Goal: Transaction & Acquisition: Purchase product/service

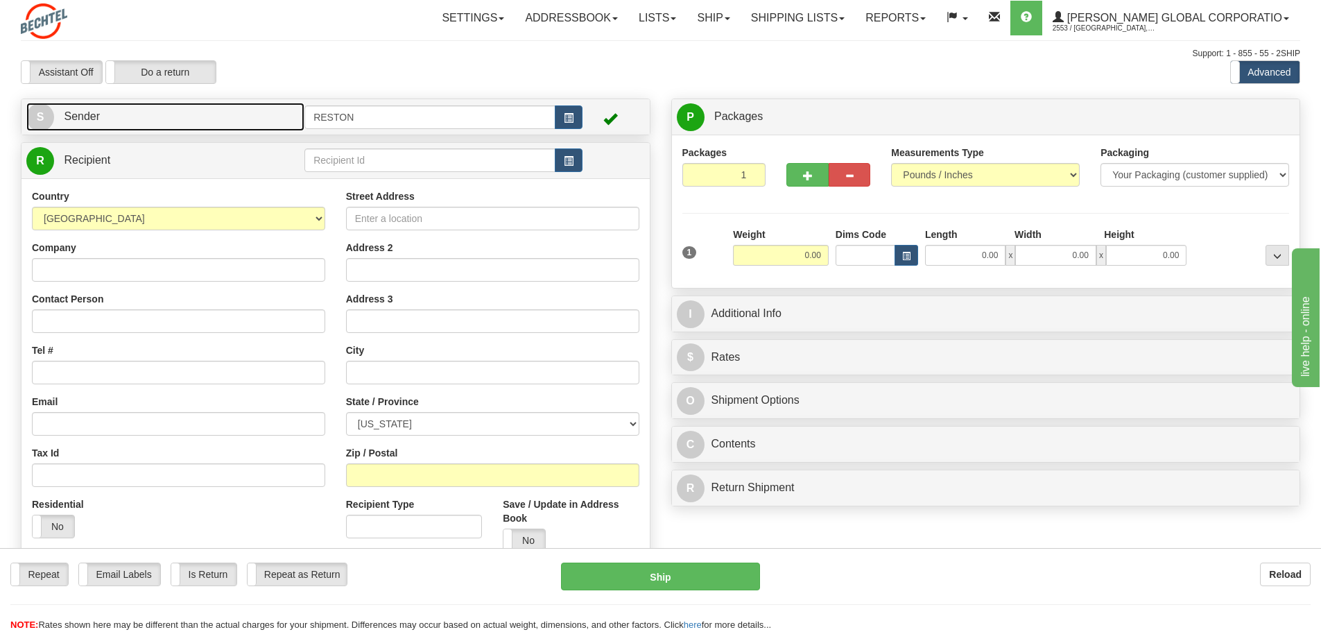
click at [96, 128] on link "S Sender" at bounding box center [165, 117] width 278 height 28
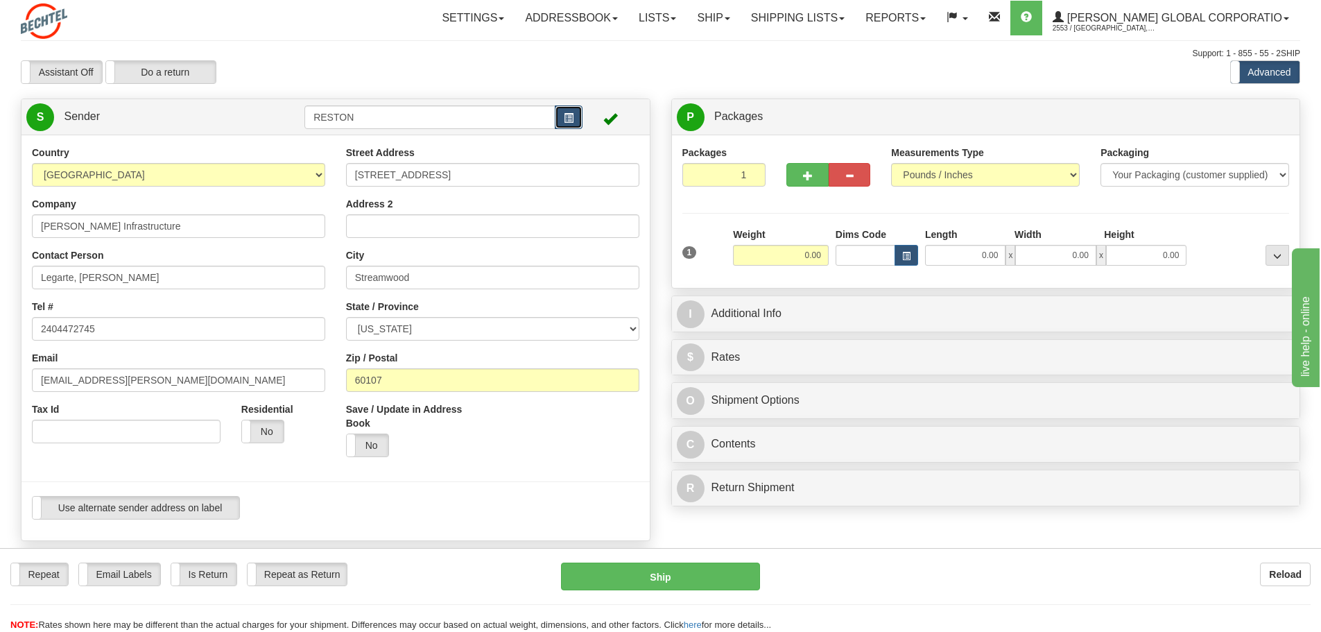
click at [568, 114] on span "button" at bounding box center [569, 118] width 10 height 9
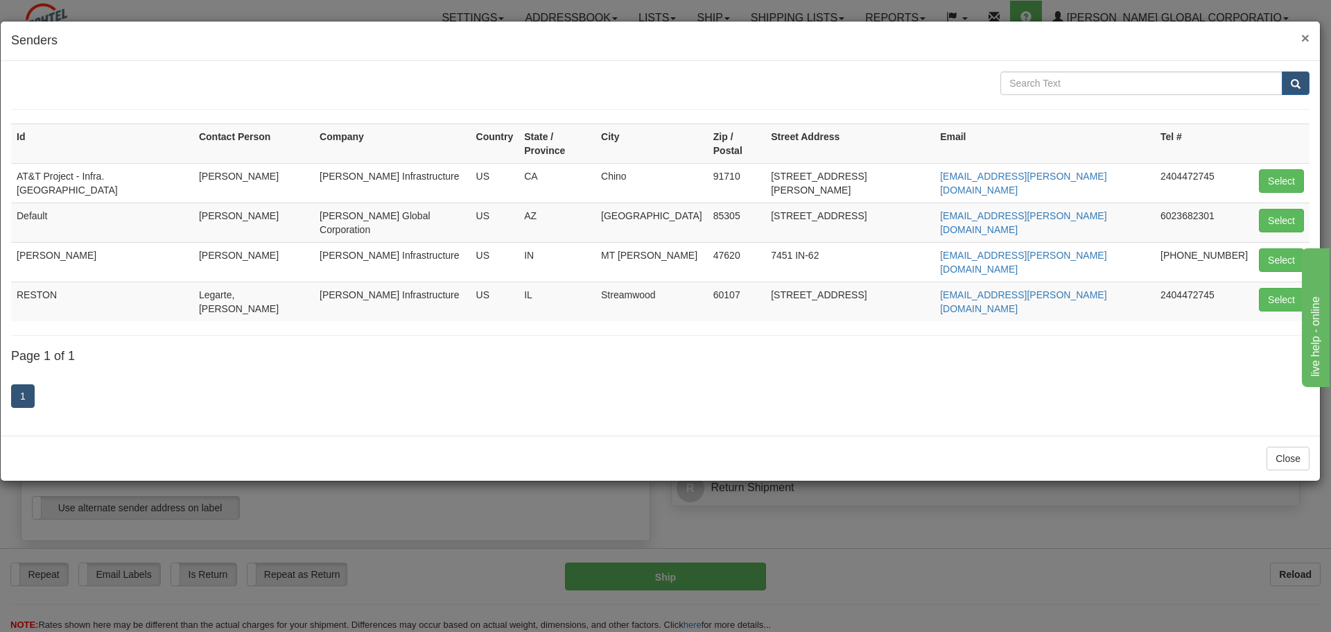
click at [1300, 38] on div "× Senders" at bounding box center [660, 41] width 1319 height 40
click at [1303, 40] on span "×" at bounding box center [1305, 38] width 8 height 16
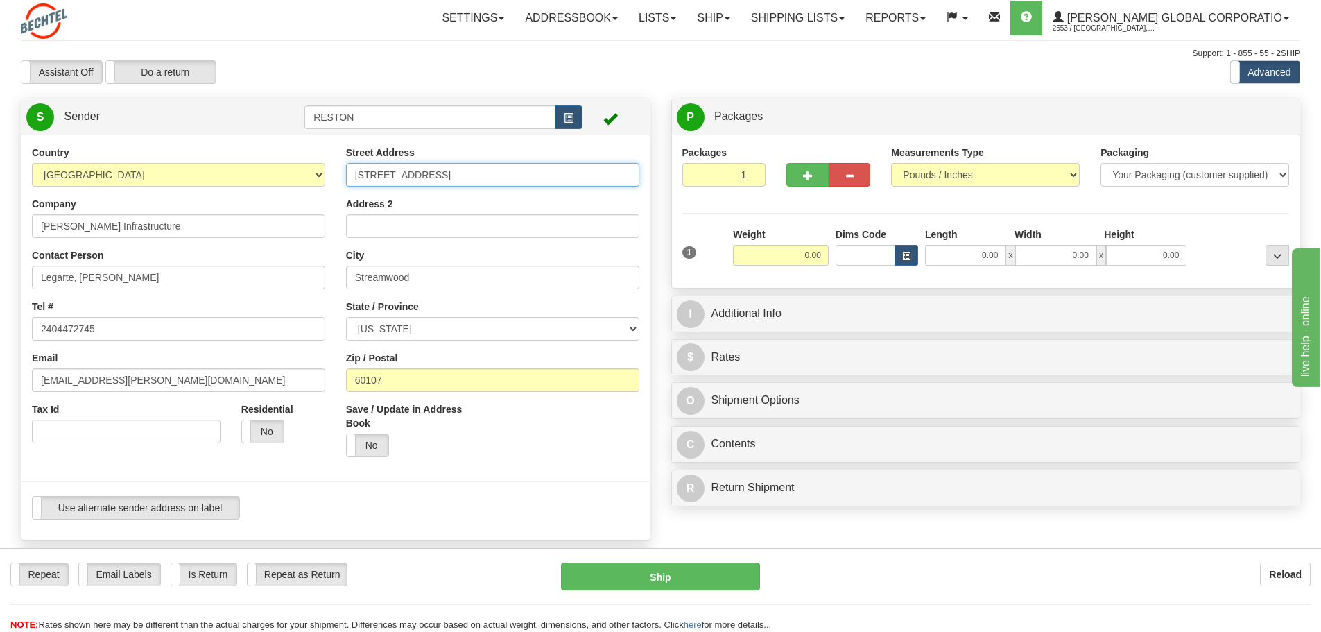
drag, startPoint x: 481, startPoint y: 177, endPoint x: 202, endPoint y: 172, distance: 279.4
click at [202, 172] on div "Country AFGHANISTAN ALAND ISLANDS ALBANIA ALGERIA AMERICAN SAMOA ANDORRA ANGOLA…" at bounding box center [335, 338] width 628 height 384
click at [148, 254] on div "Contact Person Legarte, Rodelio Legarte" at bounding box center [178, 268] width 293 height 41
drag, startPoint x: 166, startPoint y: 287, endPoint x: 0, endPoint y: 277, distance: 166.7
click at [0, 277] on div "Toggle navigation Settings Shipping Preferences Fields Preferences New" at bounding box center [660, 571] width 1321 height 1143
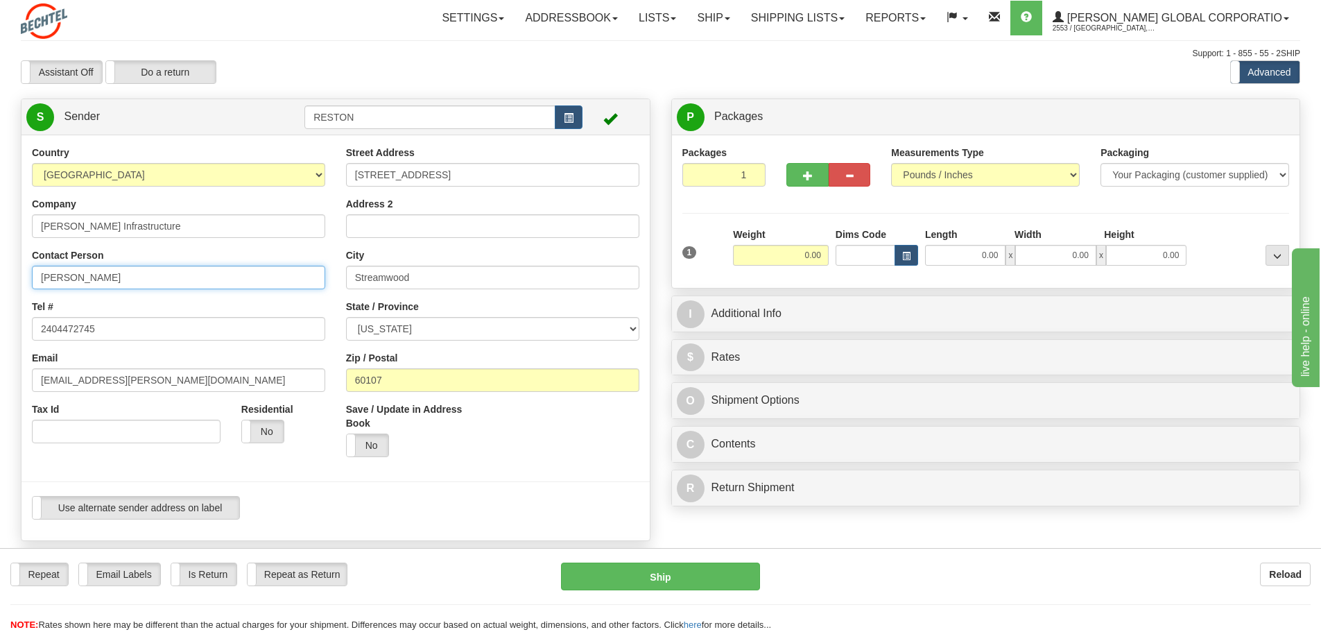
type input "Nelson Jimenez"
click at [257, 243] on div "Country AFGHANISTAN ALAND ISLANDS ALBANIA ALGERIA AMERICAN SAMOA ANDORRA ANGOLA…" at bounding box center [178, 300] width 314 height 308
drag, startPoint x: 485, startPoint y: 175, endPoint x: 220, endPoint y: 177, distance: 264.1
click at [231, 175] on div "Country AFGHANISTAN ALAND ISLANDS ALBANIA ALGERIA AMERICAN SAMOA ANDORRA ANGOLA…" at bounding box center [335, 338] width 628 height 384
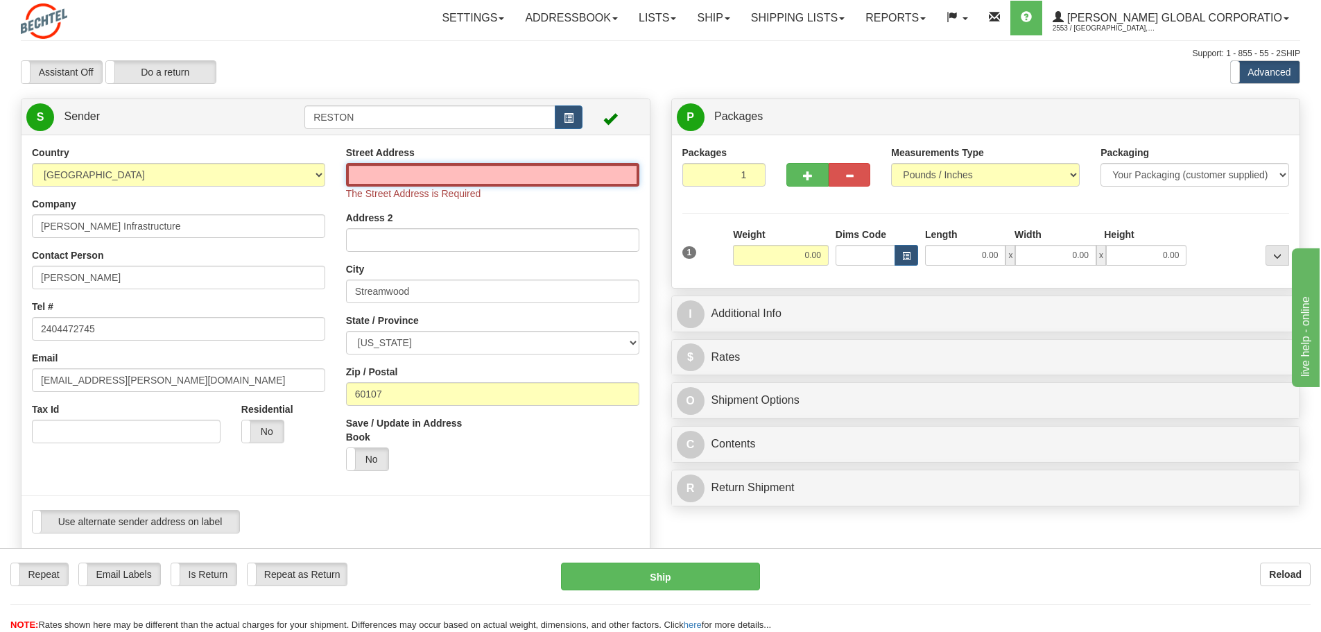
click at [455, 174] on input "Street Address" at bounding box center [492, 175] width 293 height 24
paste input "8362 W State Hwy"
type input "8362 W State Hwy"
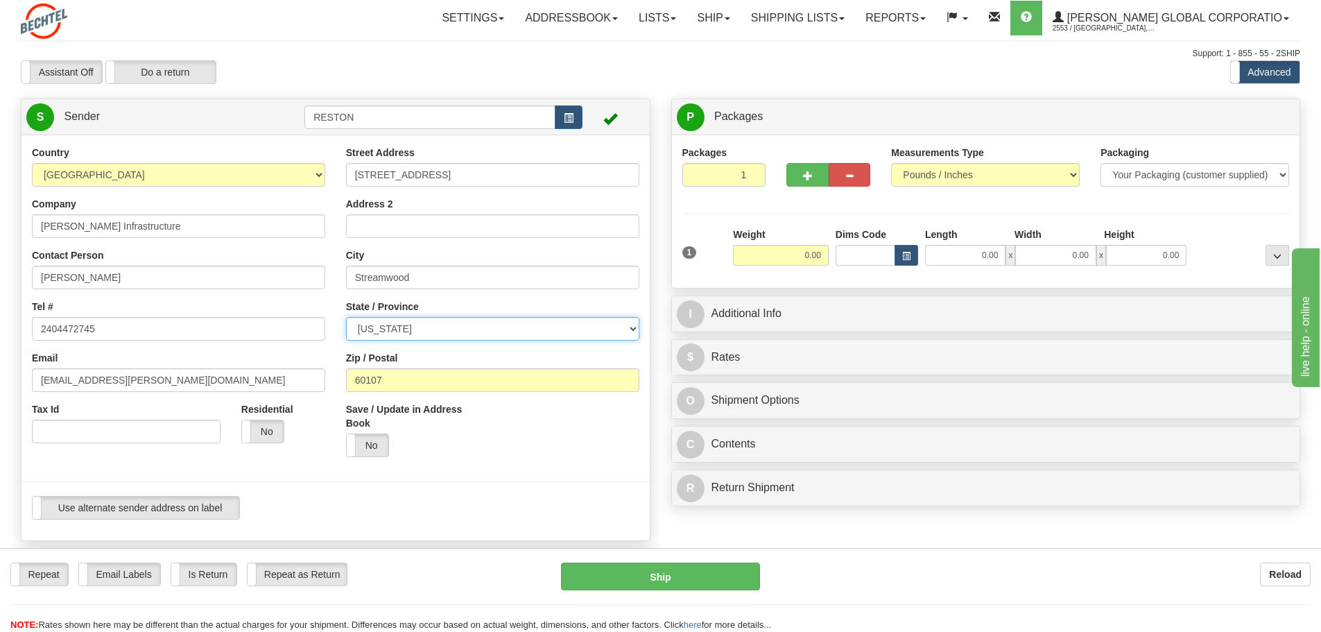
select select "UT"
type input "8362 W State Hwy"
drag, startPoint x: 444, startPoint y: 274, endPoint x: 268, endPoint y: 281, distance: 175.5
click at [272, 281] on div "Country AFGHANISTAN ALAND ISLANDS ALBANIA ALGERIA AMERICAN SAMOA ANDORRA ANGOLA…" at bounding box center [335, 338] width 628 height 384
paste input "Bingham Canyon"
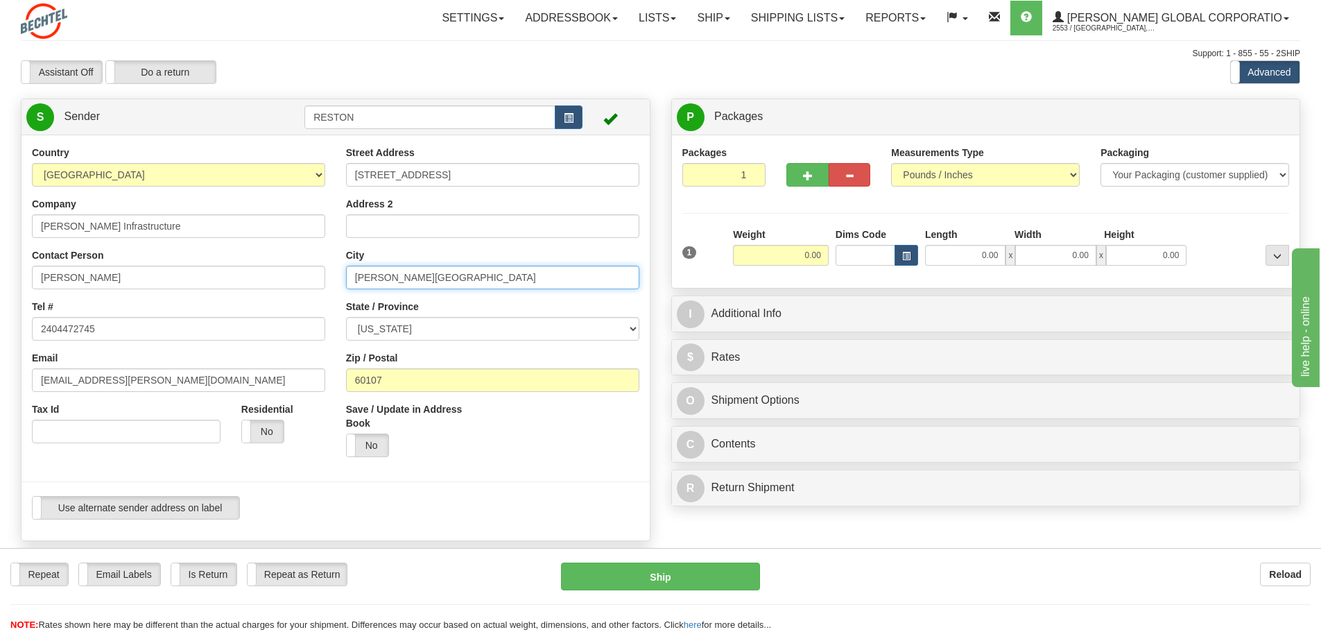
type input "Bingham Canyon"
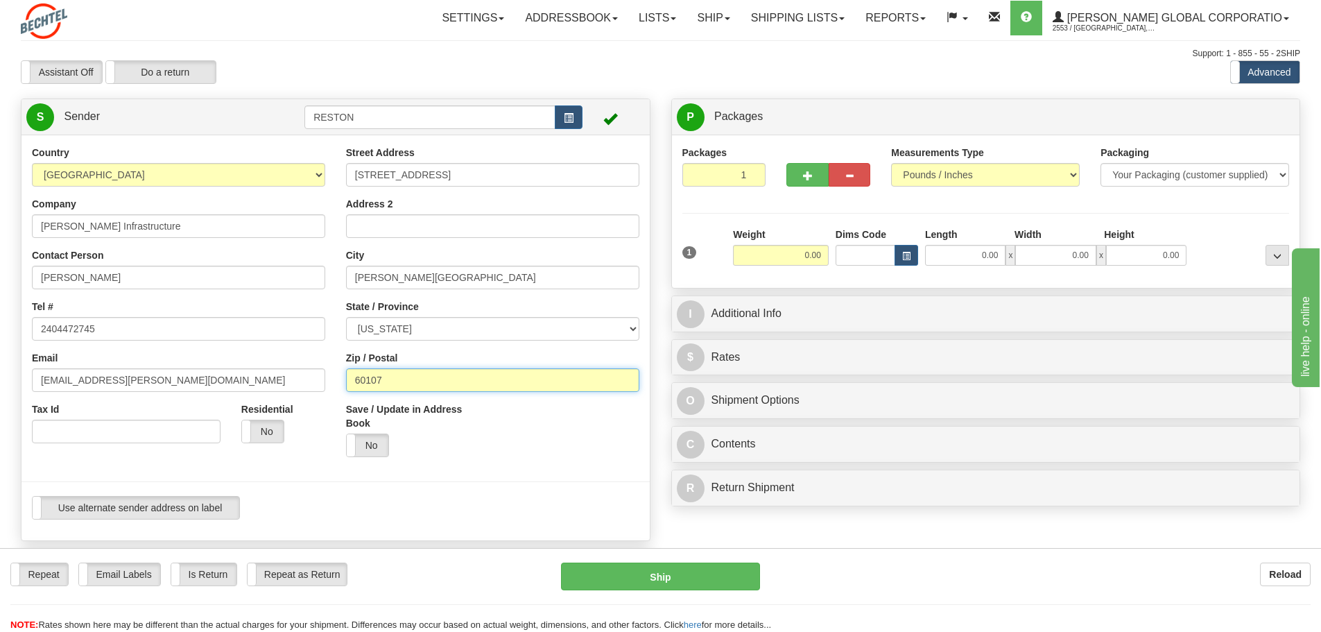
click at [460, 376] on input "60107" at bounding box center [492, 380] width 293 height 24
type input "6"
type input "84006"
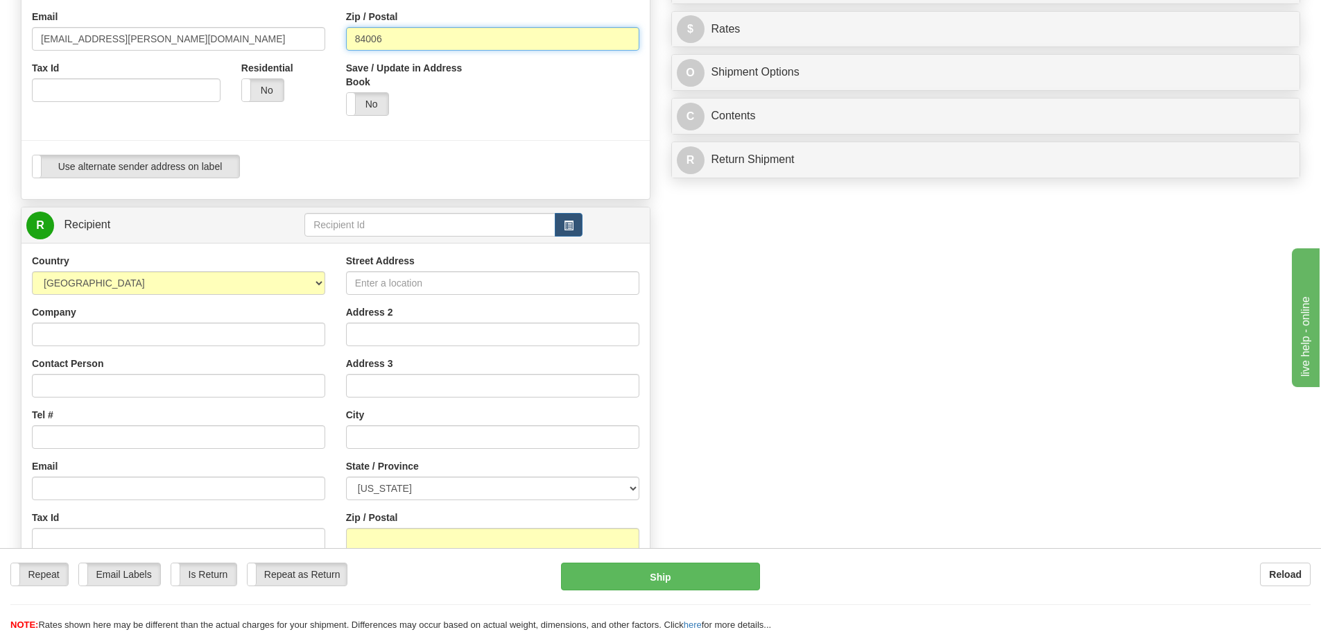
scroll to position [347, 0]
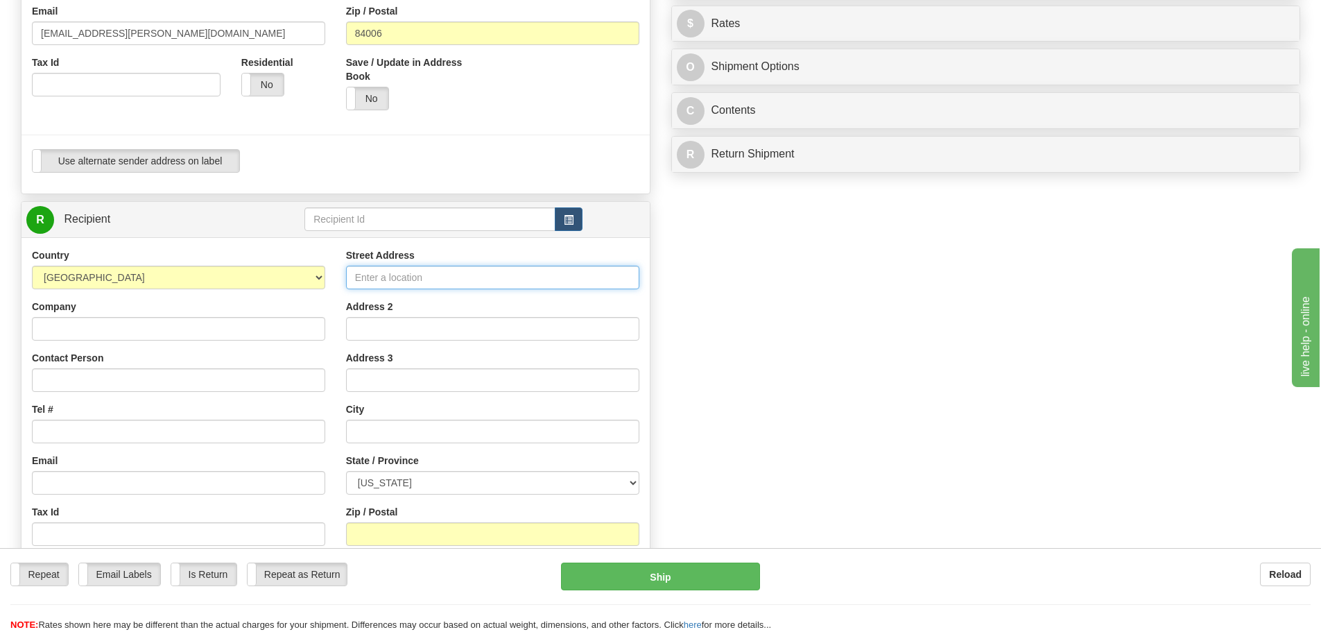
click at [412, 274] on input "Street Address" at bounding box center [492, 278] width 293 height 24
type input "4 Oak Meadow Ct"
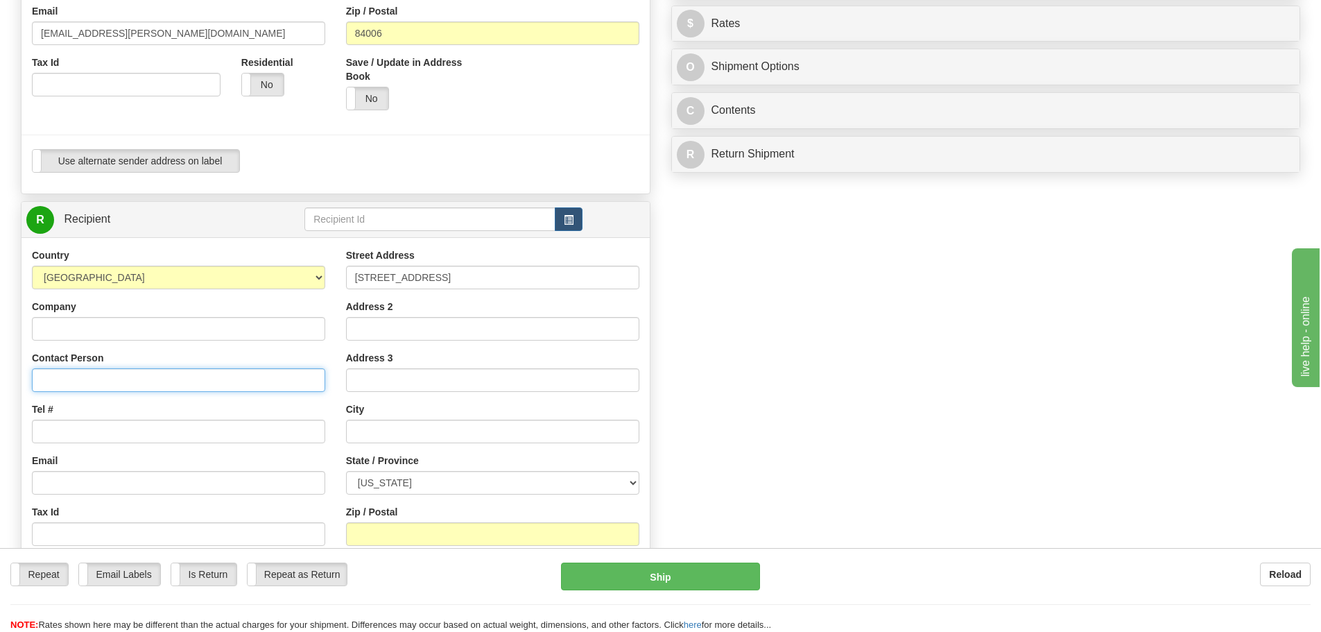
type input "Rodel Legarte"
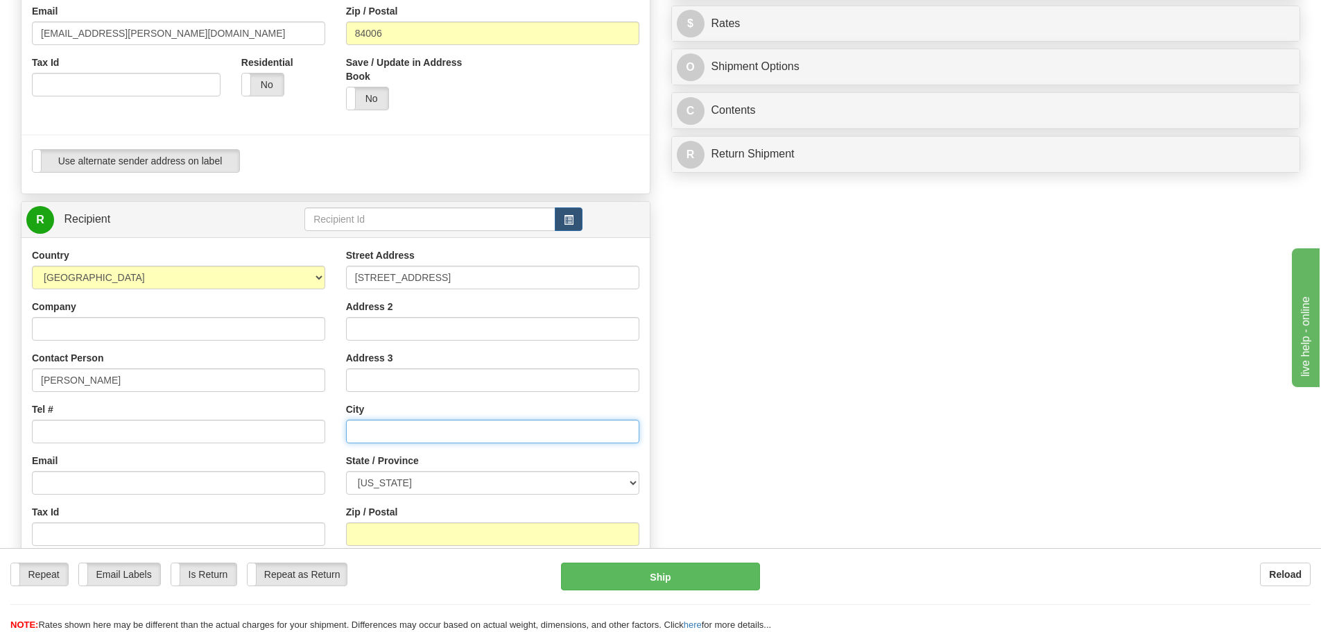
type input "Streamwood"
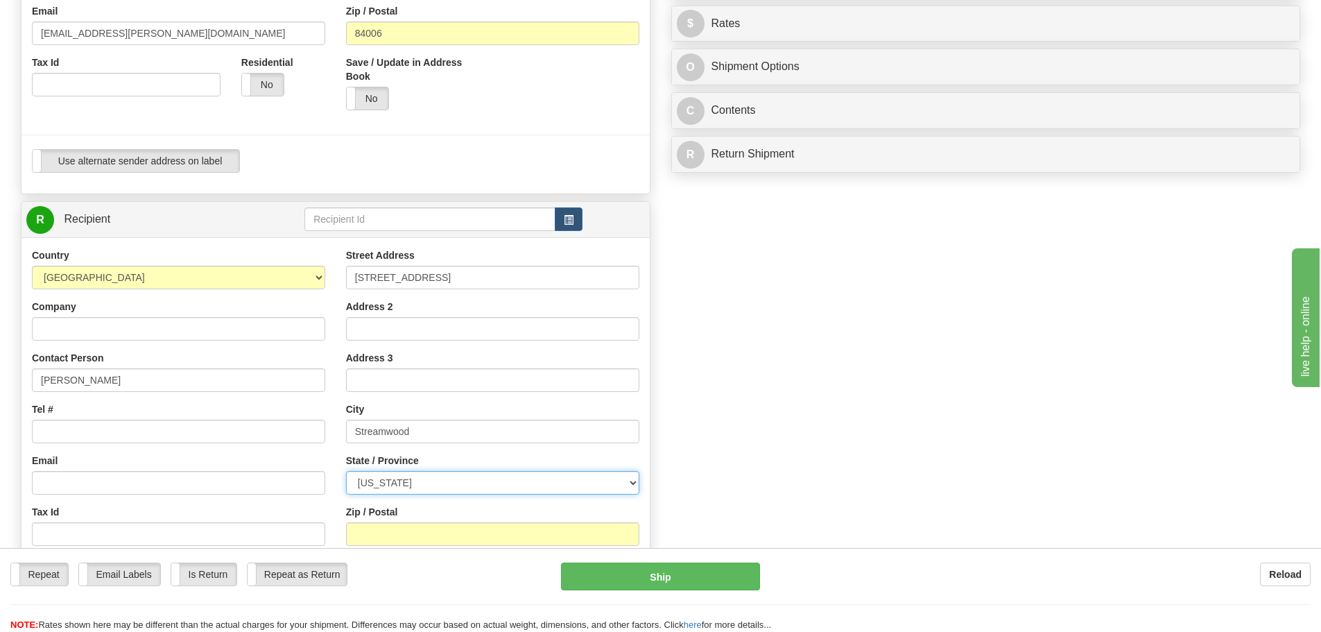
select select "IL"
type input "60107"
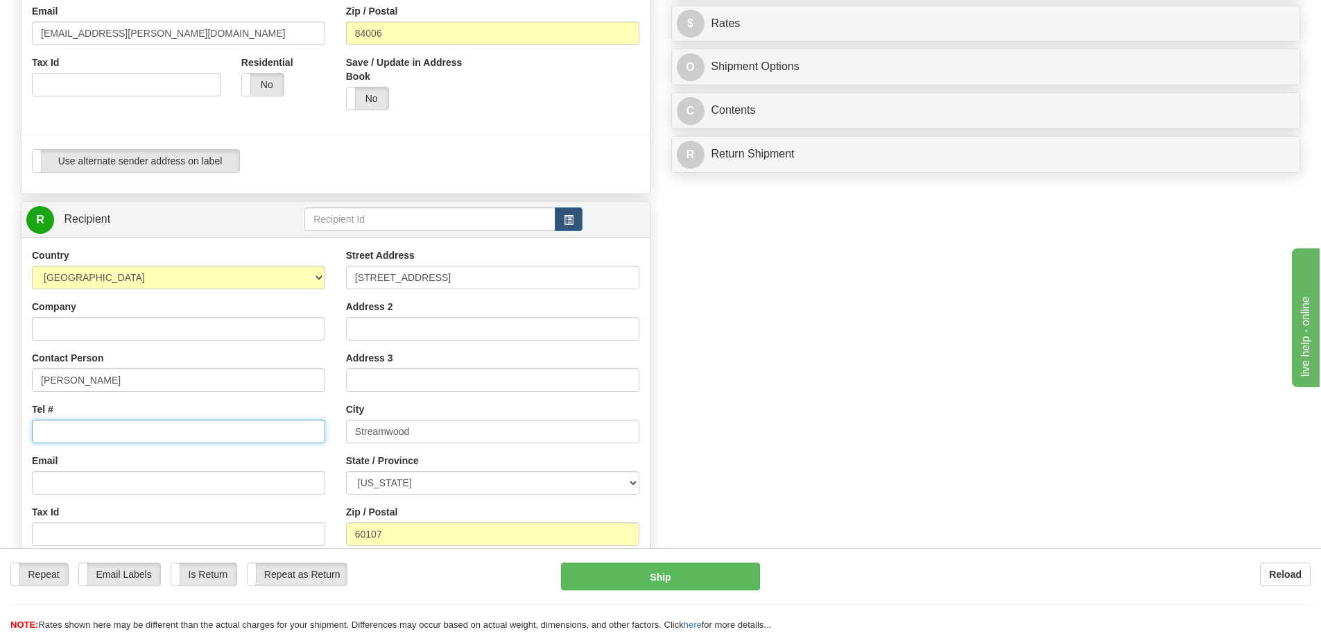
click at [163, 434] on input "Tel #" at bounding box center [178, 431] width 293 height 24
type input "240-447-2745"
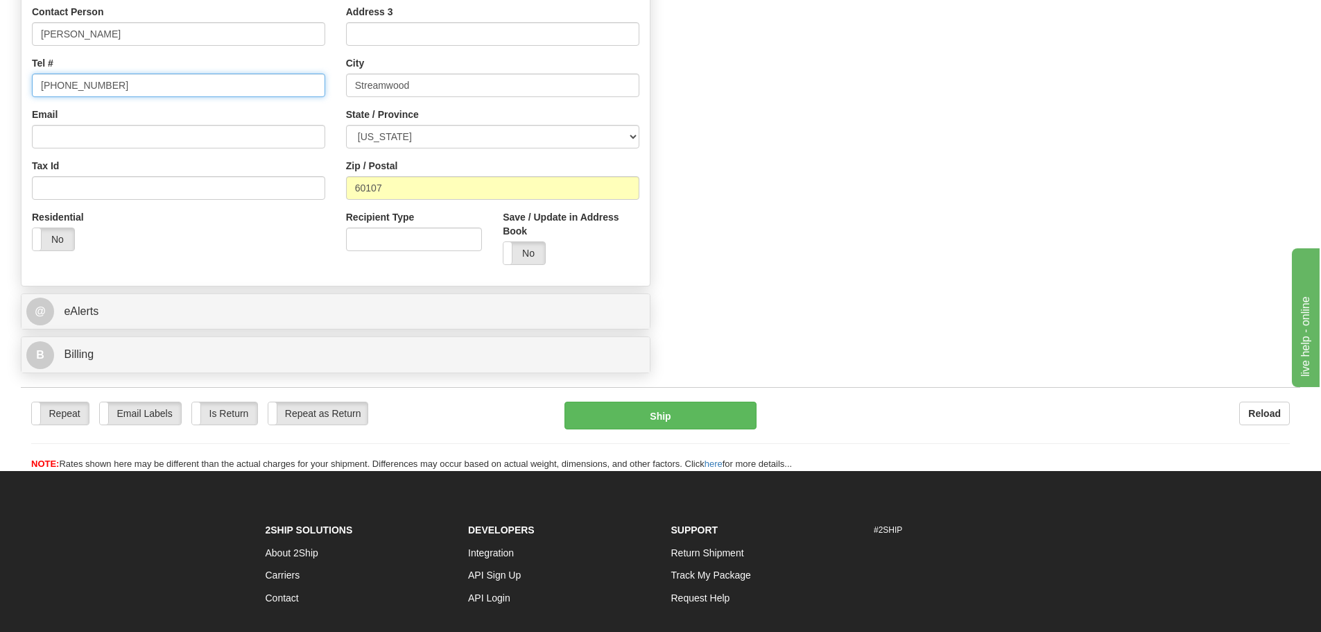
scroll to position [693, 0]
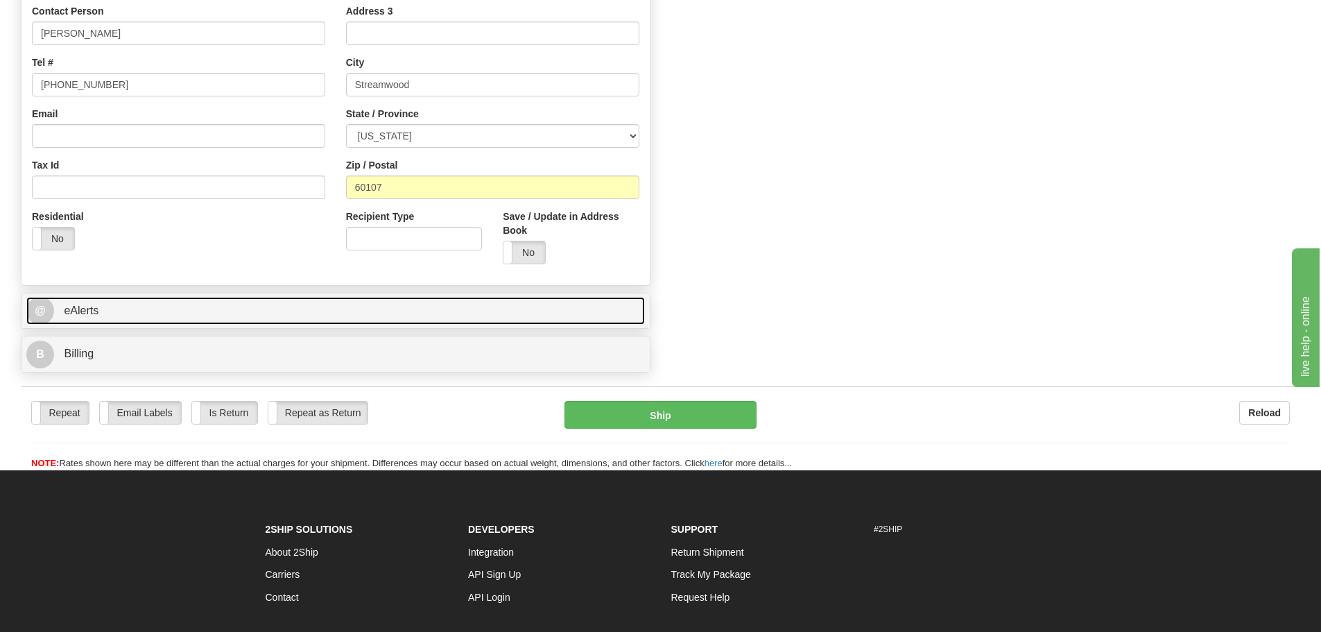
click at [86, 314] on span "eAlerts" at bounding box center [81, 310] width 35 height 12
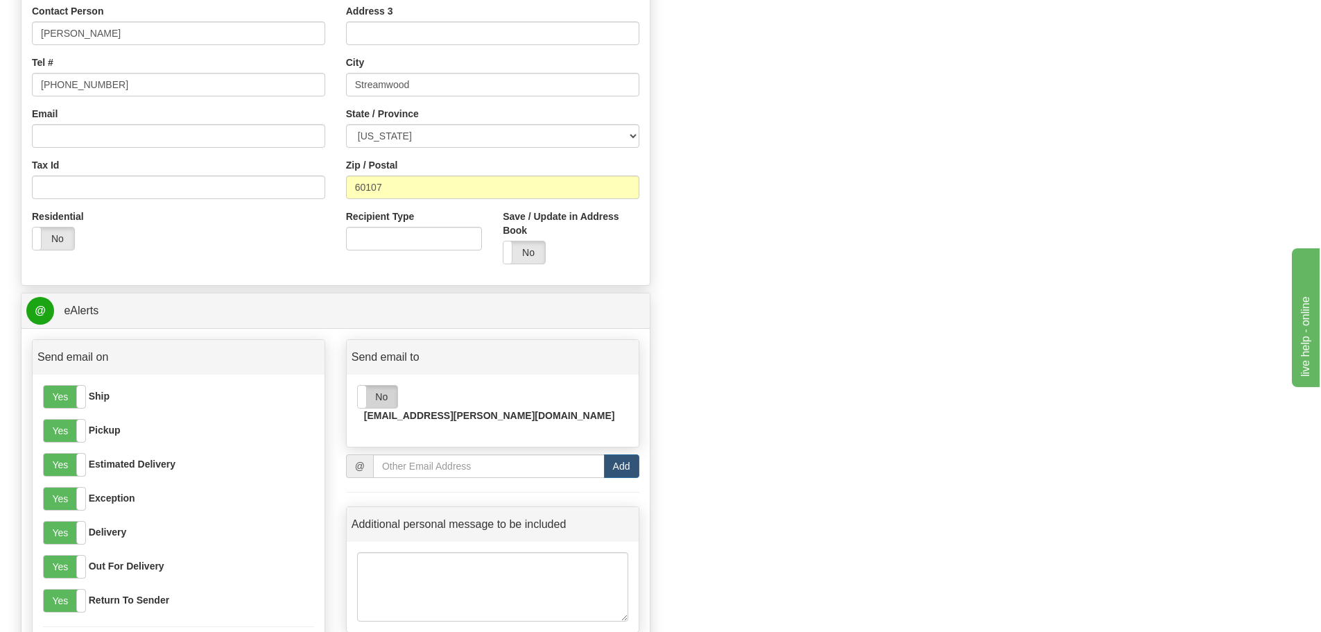
click at [386, 401] on label "No" at bounding box center [378, 396] width 40 height 22
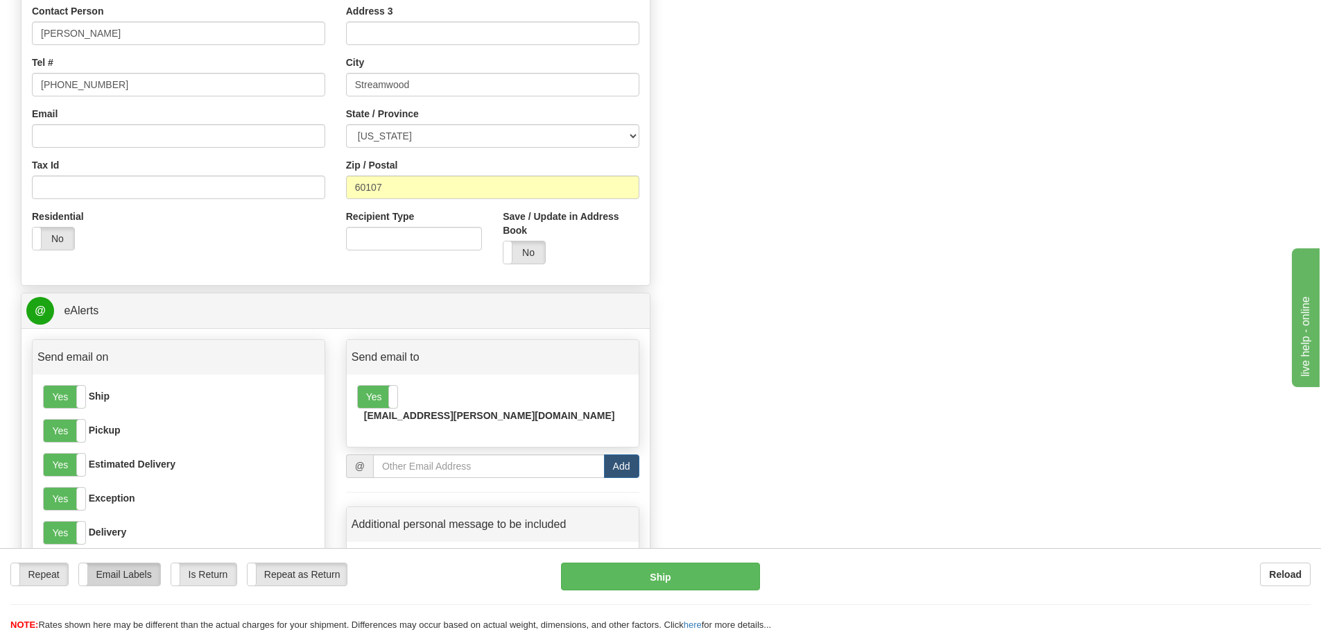
click at [120, 575] on label "Email Labels" at bounding box center [119, 574] width 81 height 22
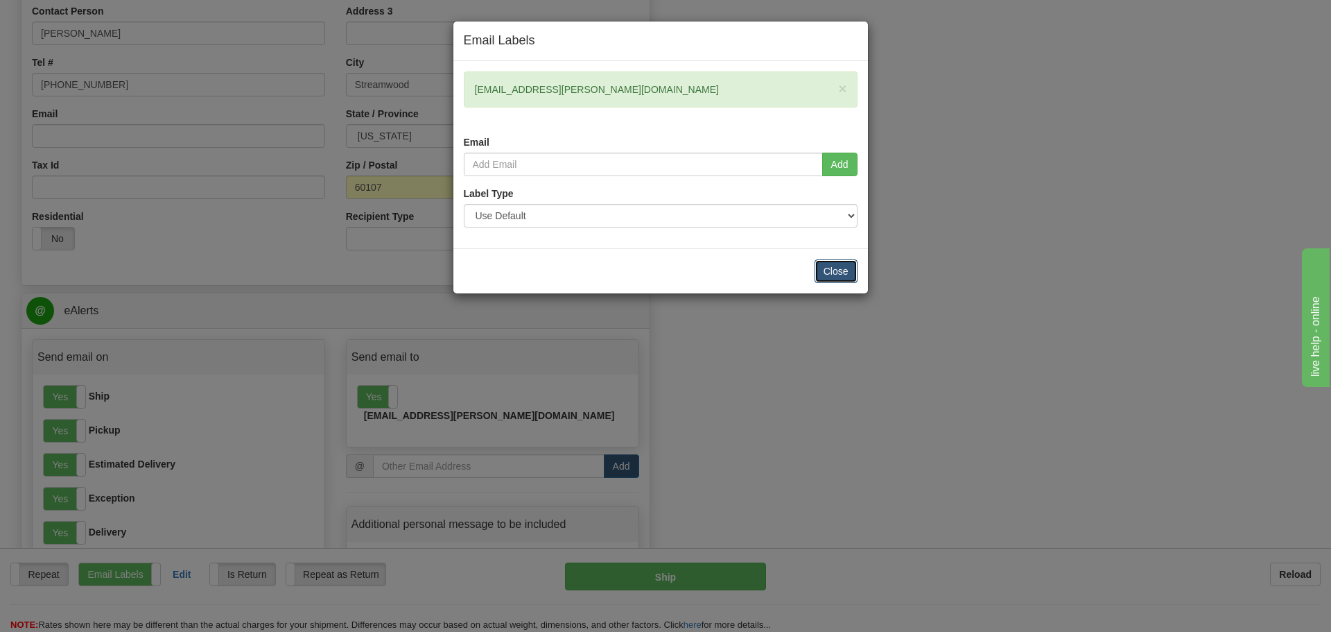
click at [836, 273] on button "Close" at bounding box center [836, 271] width 43 height 24
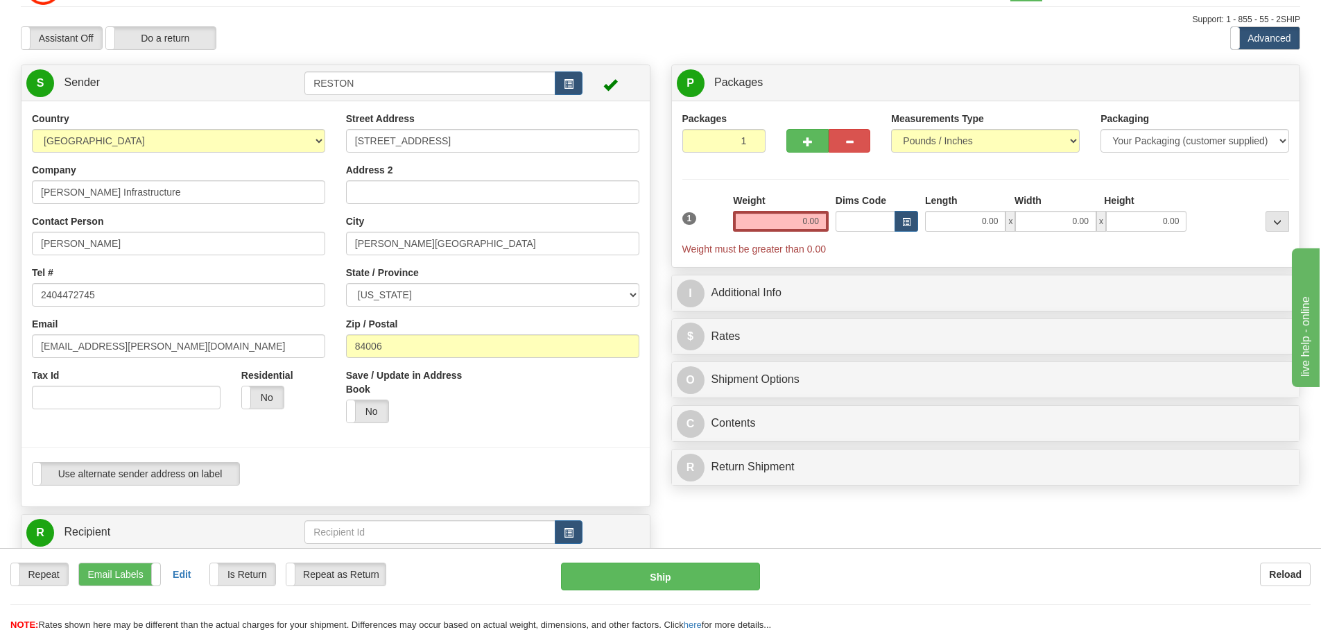
scroll to position [0, 0]
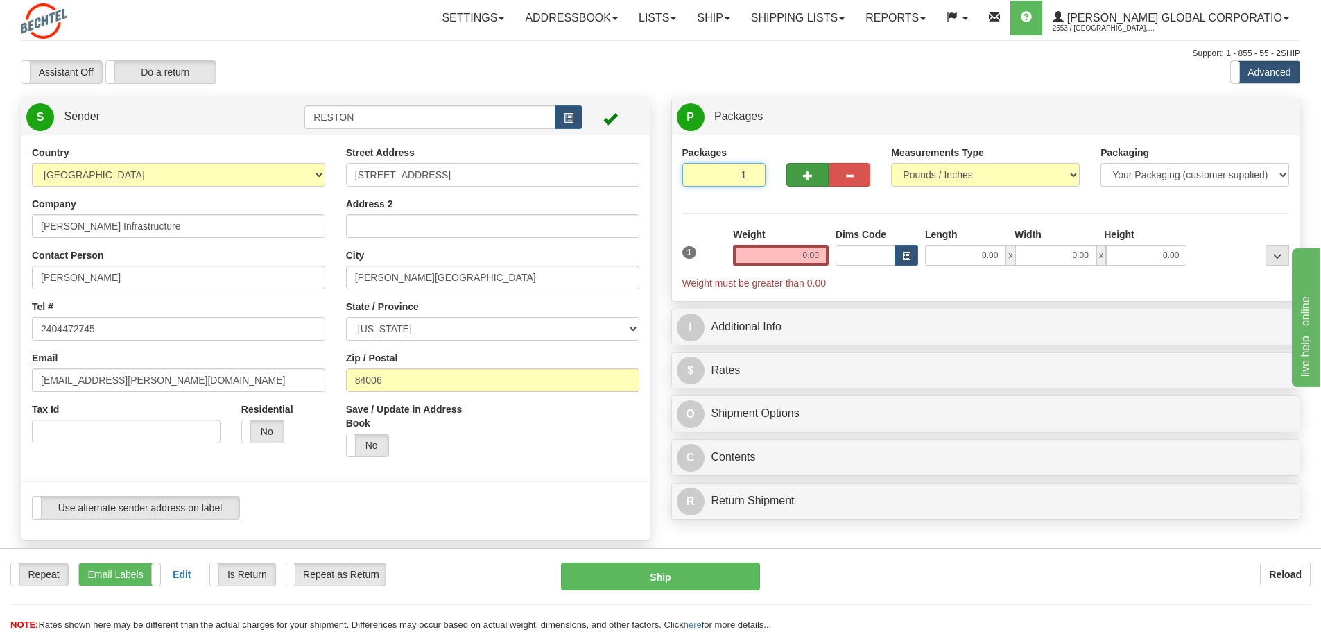
drag, startPoint x: 721, startPoint y: 167, endPoint x: 803, endPoint y: 171, distance: 81.9
click at [803, 171] on div "Packages 1 1" at bounding box center [986, 172] width 628 height 53
type input "3"
click at [788, 135] on div "Packages 3 1 Measurements Type" at bounding box center [986, 217] width 628 height 166
drag, startPoint x: 778, startPoint y: 252, endPoint x: 914, endPoint y: 259, distance: 135.3
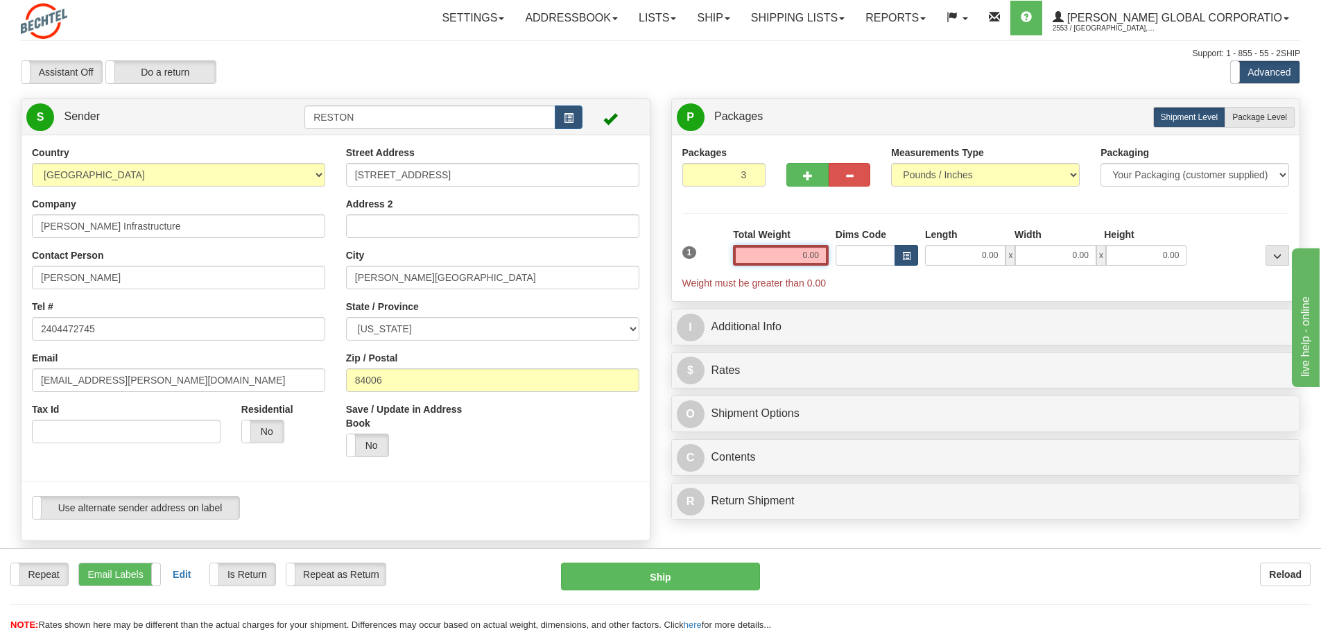
click at [914, 259] on div "1 Total Weight 0.00 Dims Code x" at bounding box center [986, 258] width 614 height 62
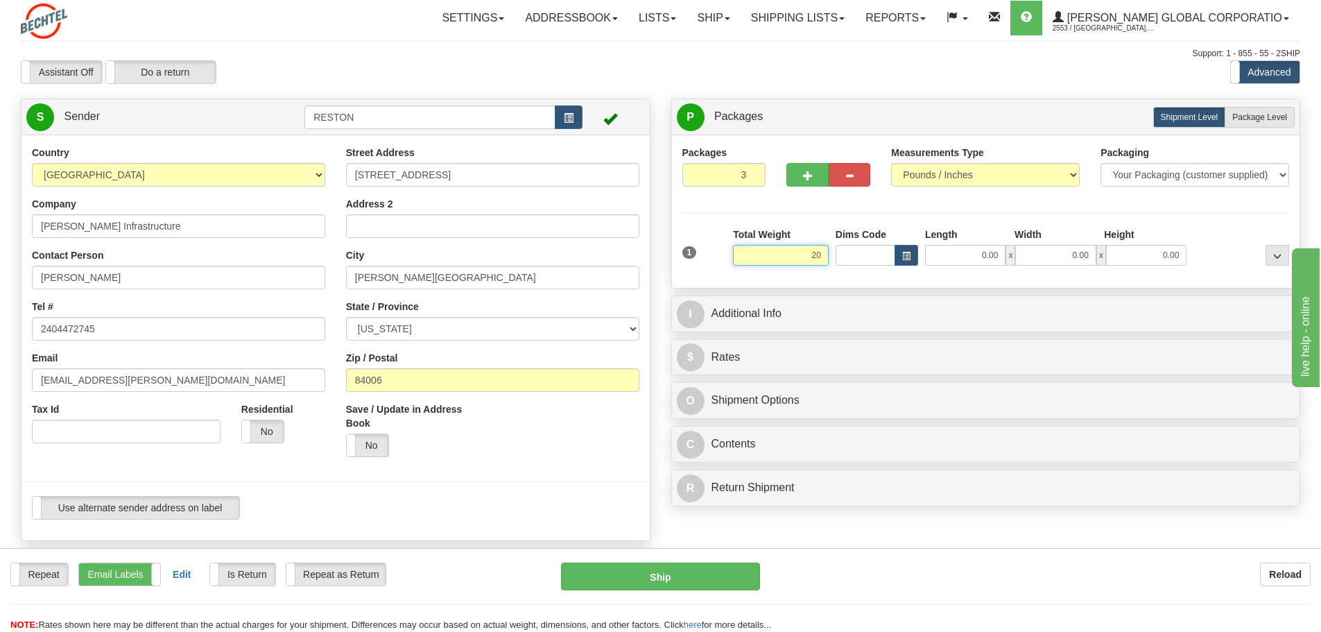
type input "20.00"
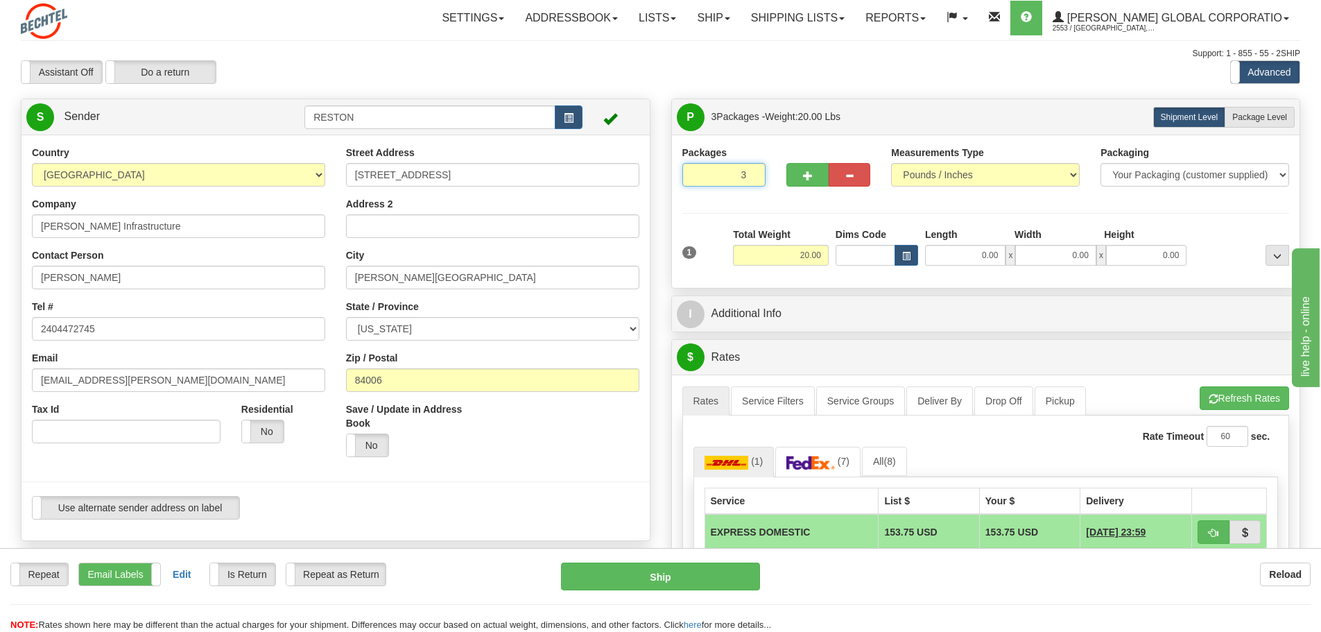
drag, startPoint x: 732, startPoint y: 168, endPoint x: 785, endPoint y: 166, distance: 53.4
click at [785, 166] on div "Packages 3 1" at bounding box center [986, 172] width 628 height 53
click at [788, 141] on div "Packages 50 1 Measurements Type" at bounding box center [986, 210] width 628 height 153
drag, startPoint x: 731, startPoint y: 176, endPoint x: 786, endPoint y: 176, distance: 54.8
click at [786, 176] on div "Packages 50 1" at bounding box center [986, 172] width 628 height 53
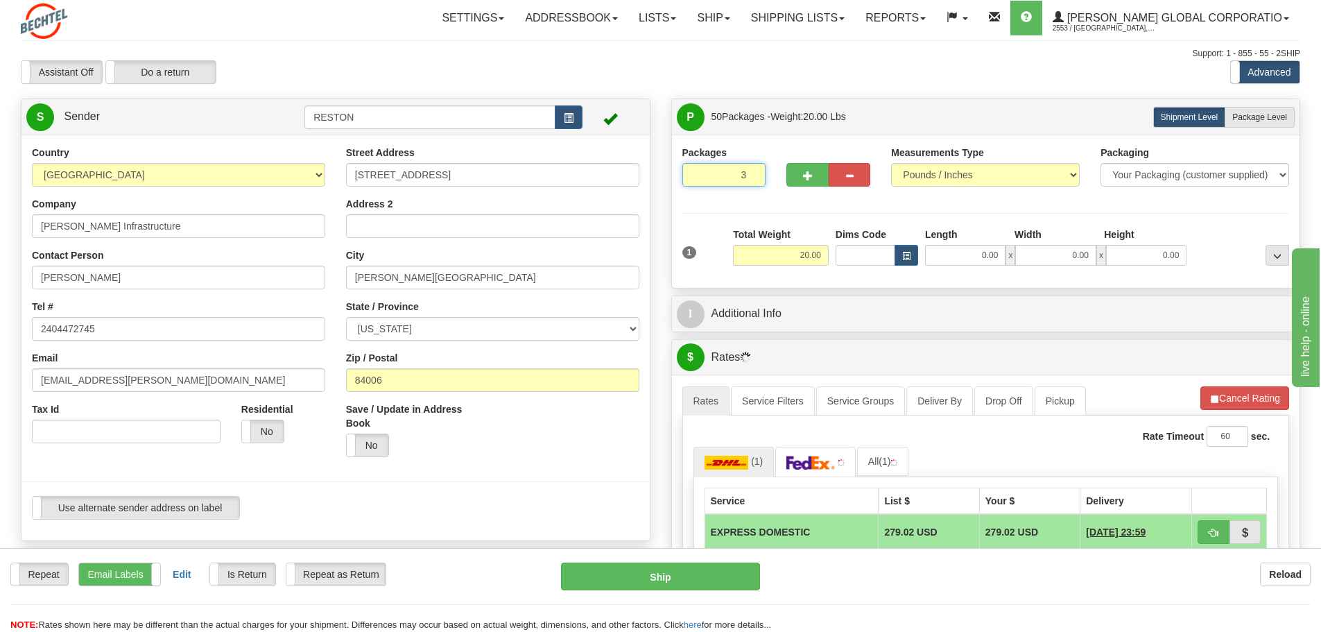
type input "3"
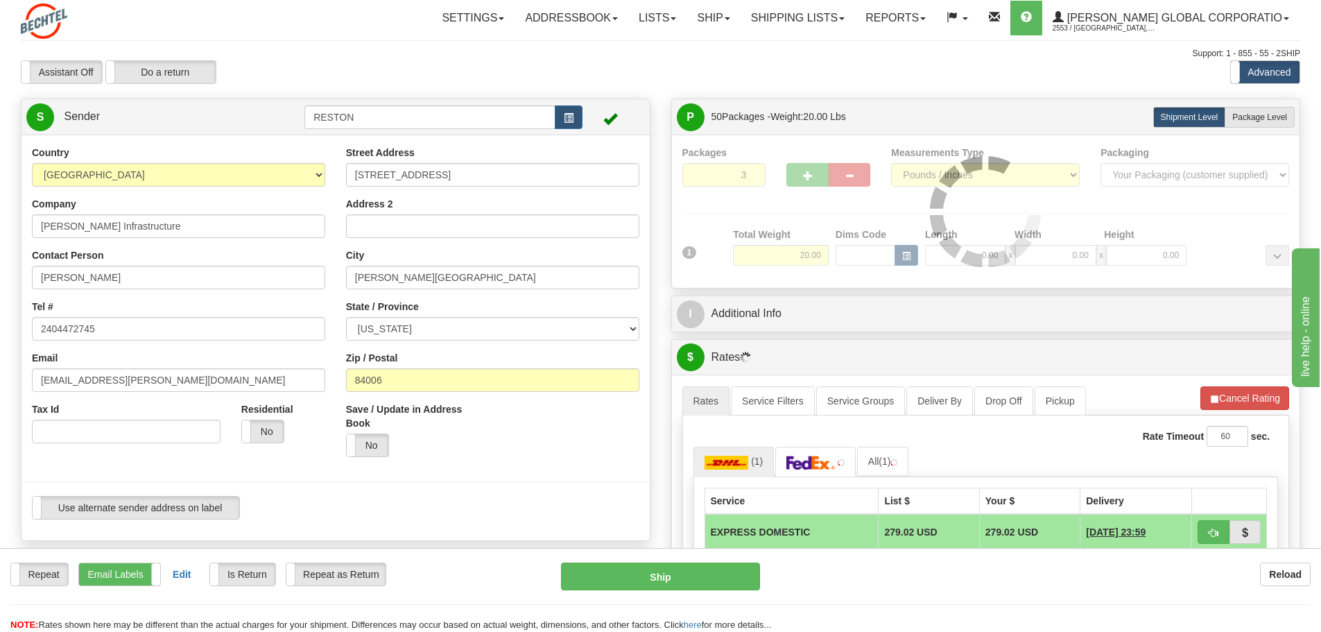
click at [736, 214] on div "Packages 3 1 Measurements Type" at bounding box center [985, 212] width 607 height 132
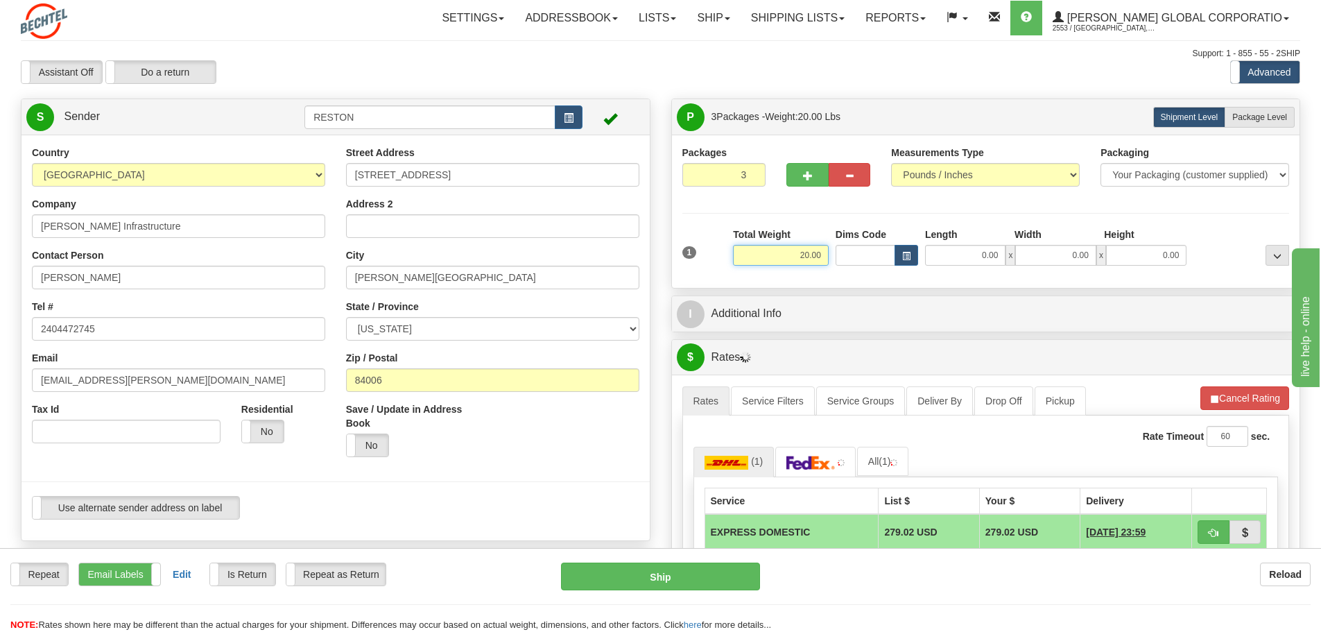
drag, startPoint x: 781, startPoint y: 253, endPoint x: 852, endPoint y: 253, distance: 70.7
click at [852, 253] on div "1 Total Weight 20.00 Dims Code x" at bounding box center [986, 251] width 614 height 49
type input "50.00"
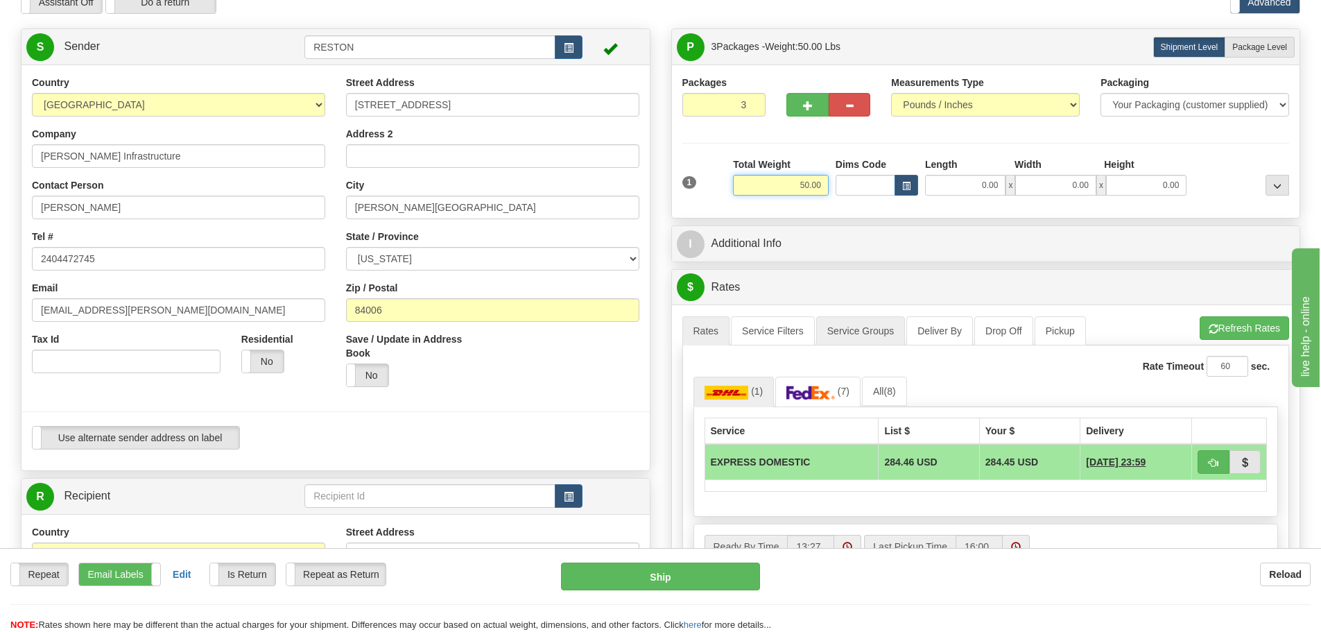
scroll to position [69, 0]
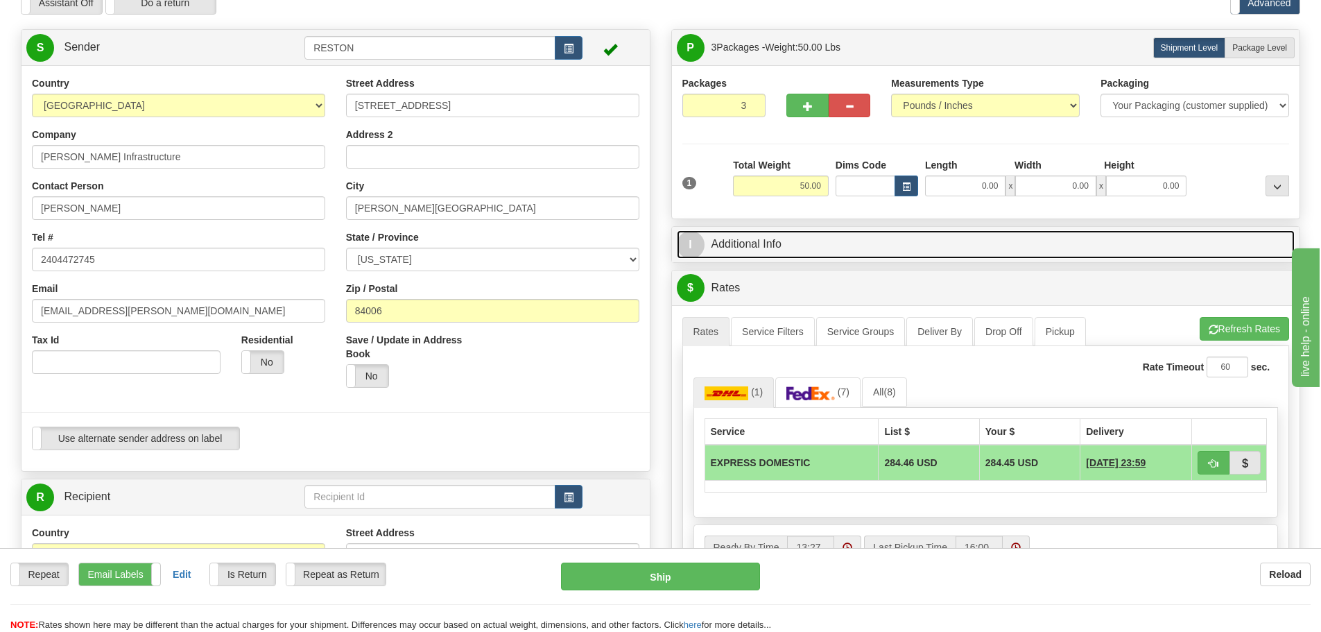
click at [751, 253] on link "I Additional Info" at bounding box center [986, 244] width 618 height 28
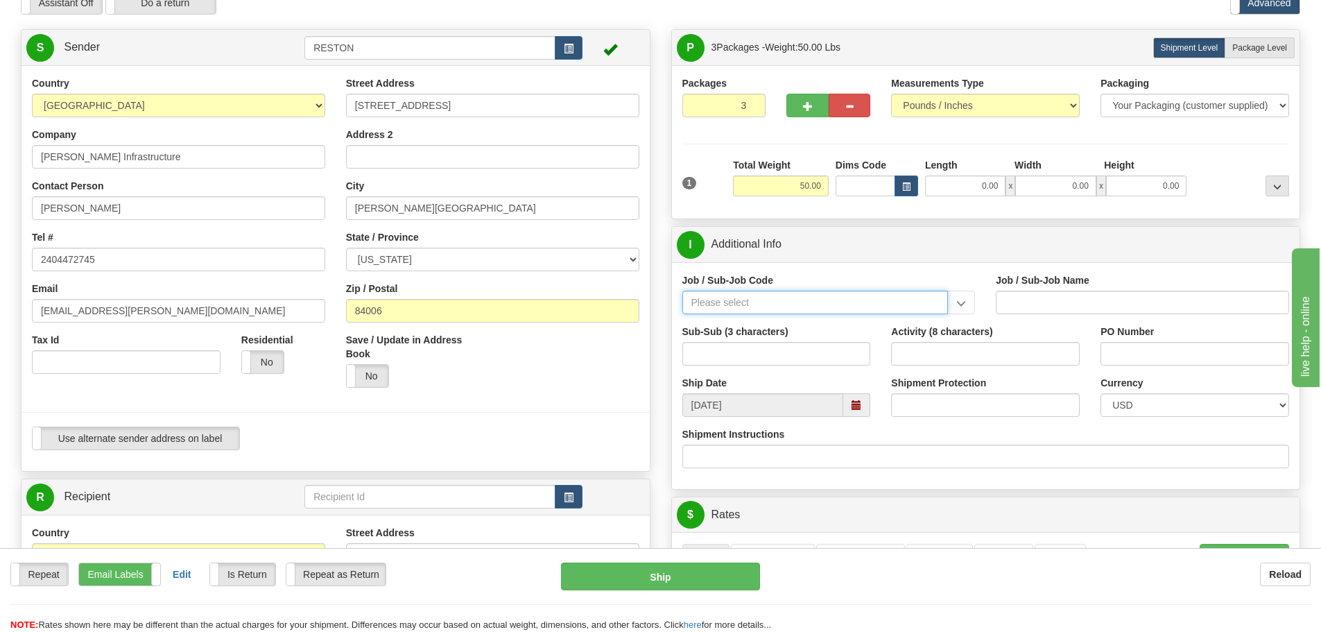
click at [752, 306] on input "Job / Sub-Job Code" at bounding box center [815, 302] width 266 height 24
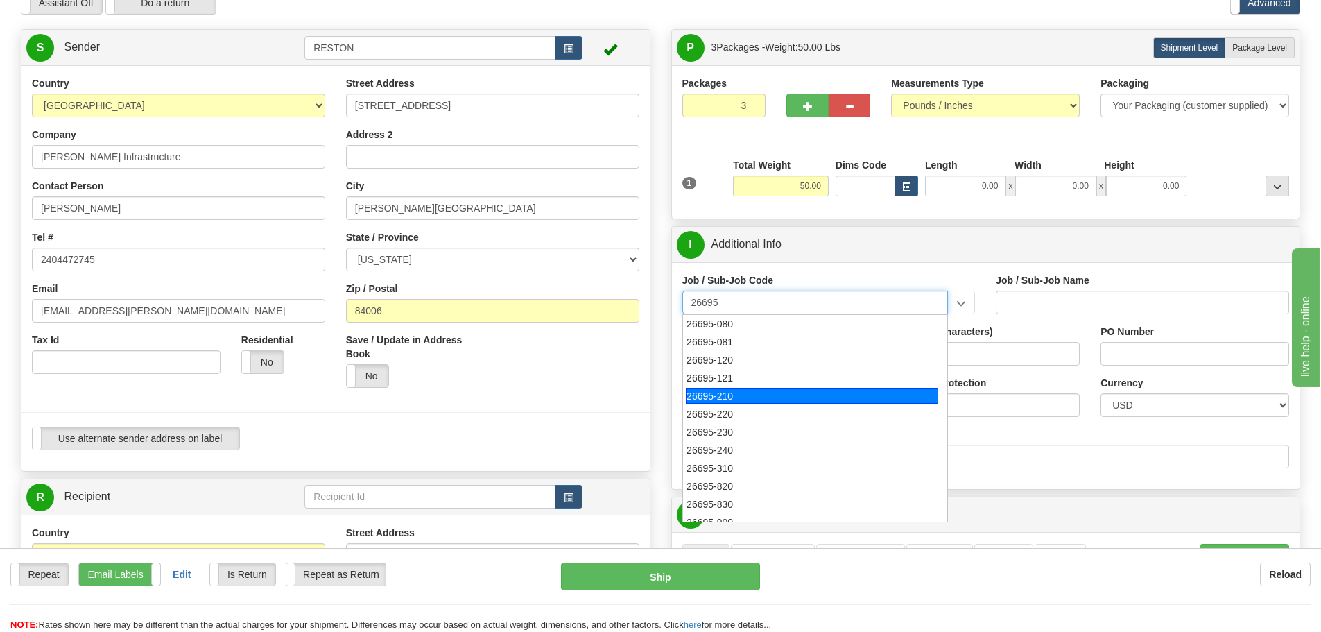
click at [731, 392] on div "26695-210" at bounding box center [812, 395] width 252 height 15
type input "26695-210"
type input "COPPERTON SOLAR PROJECT - FIELD NON-MANUAL"
type input "26695-210"
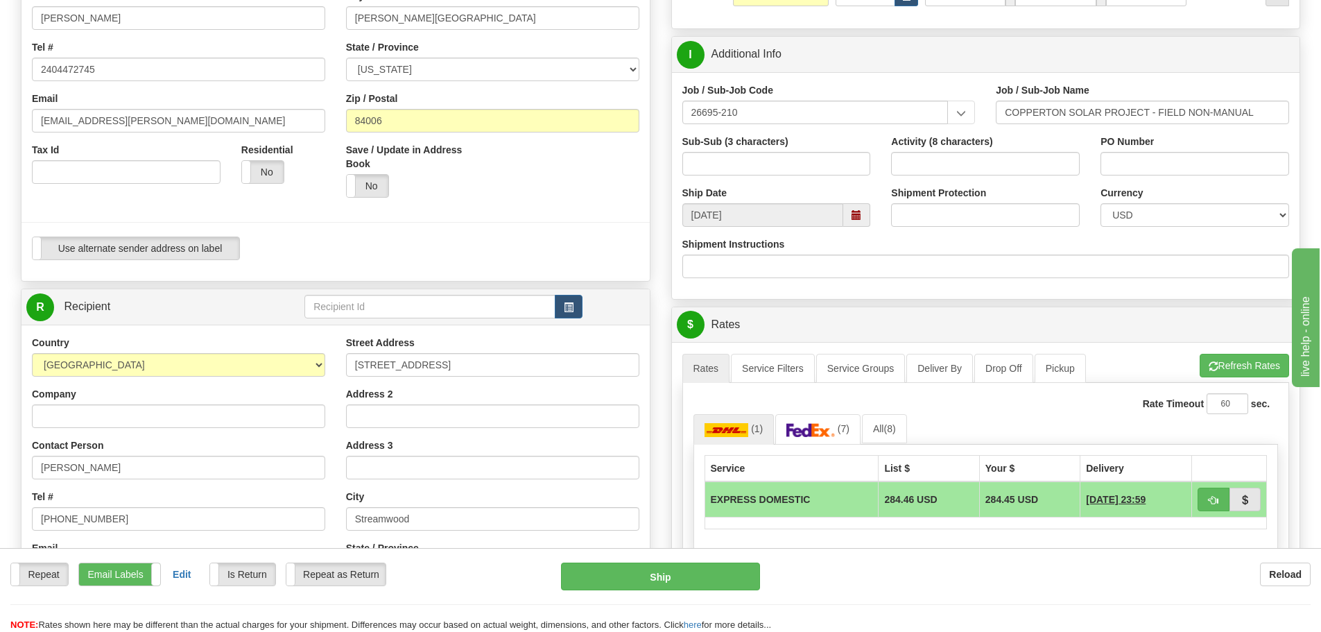
scroll to position [485, 0]
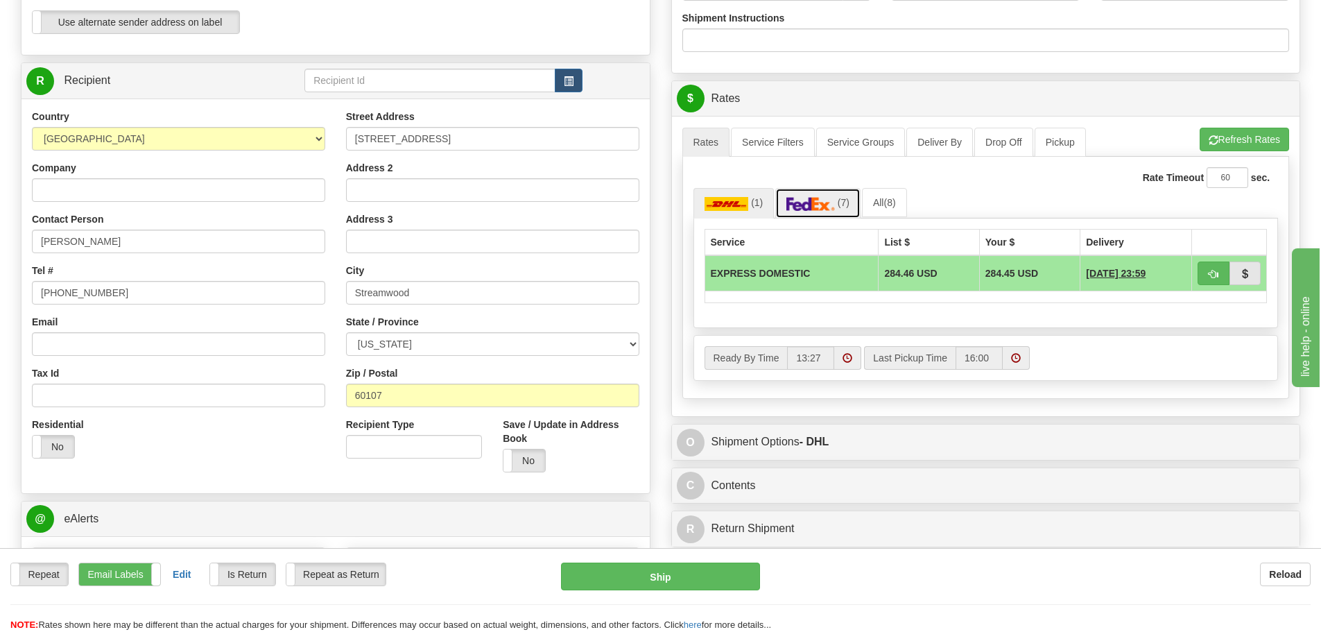
click at [807, 214] on link "(7)" at bounding box center [817, 203] width 85 height 30
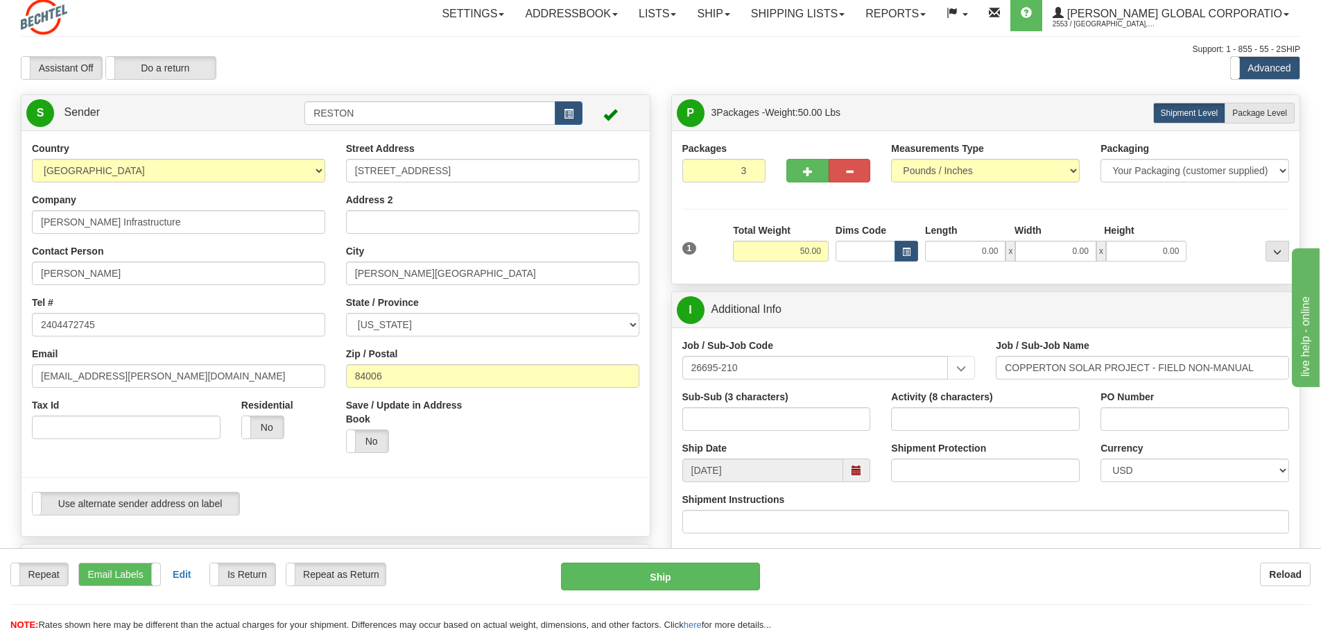
scroll to position [0, 0]
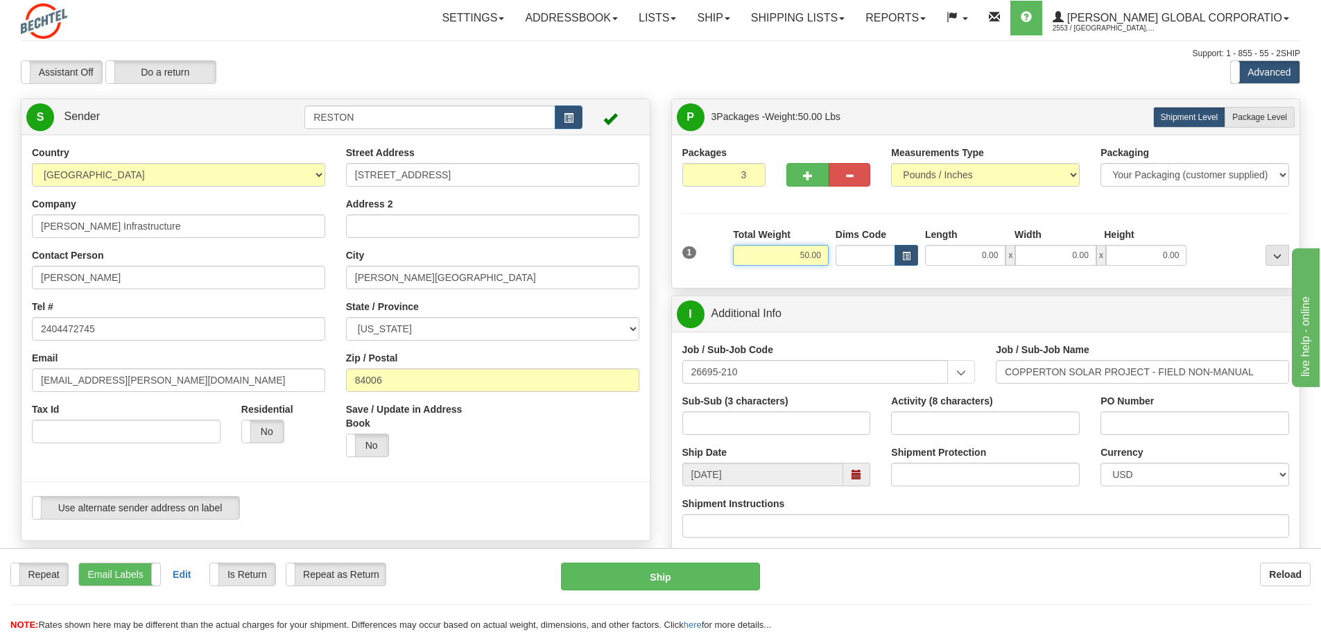
drag, startPoint x: 792, startPoint y: 254, endPoint x: 855, endPoint y: 257, distance: 63.2
click at [855, 253] on div "1 Total Weight 50.00 Dims Code x" at bounding box center [986, 251] width 614 height 49
type input "40.00"
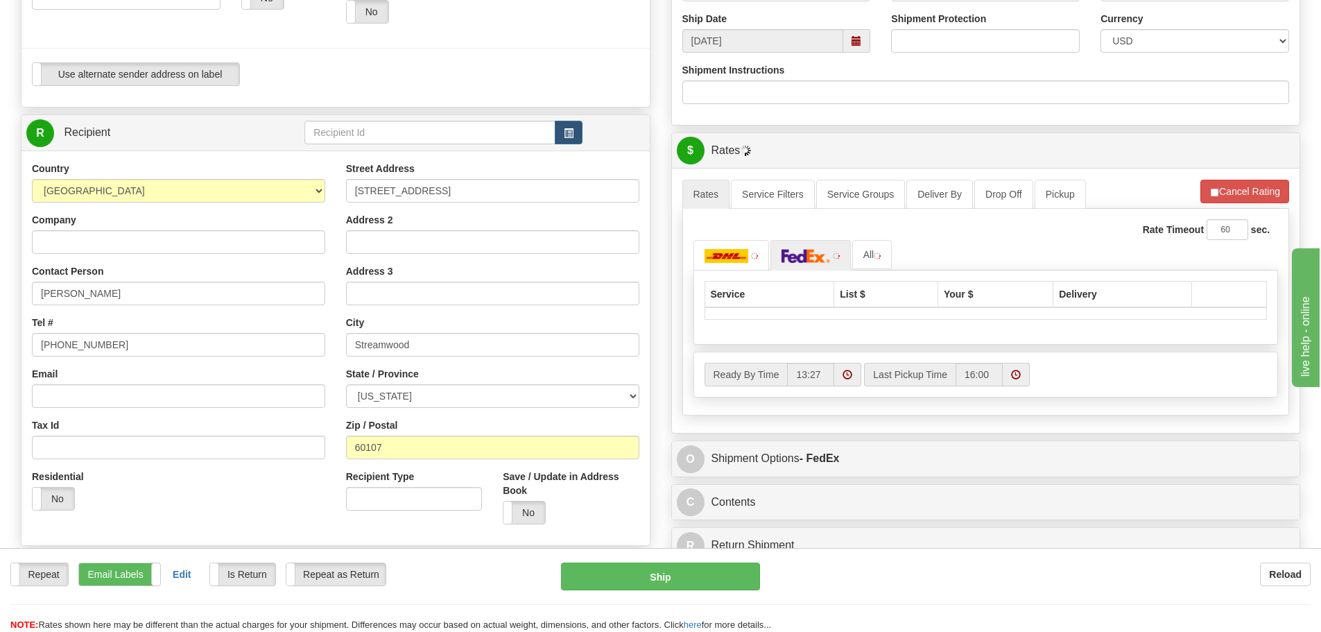
scroll to position [624, 0]
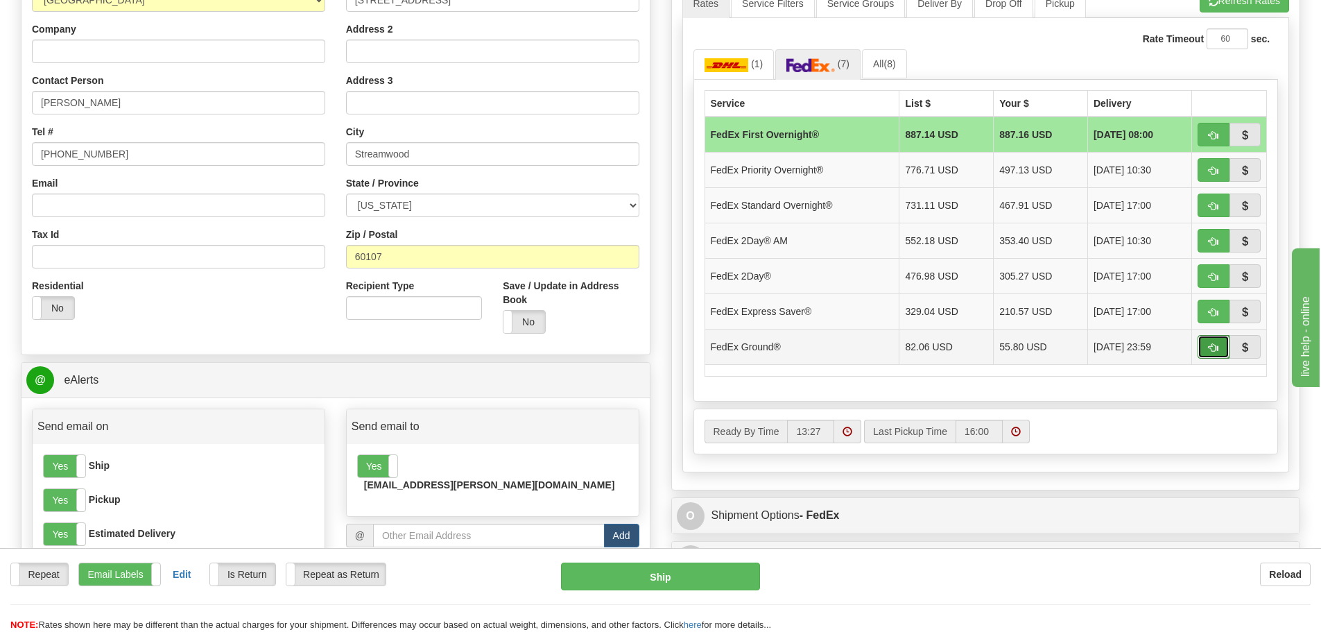
click at [1212, 354] on button "button" at bounding box center [1213, 347] width 32 height 24
type input "92"
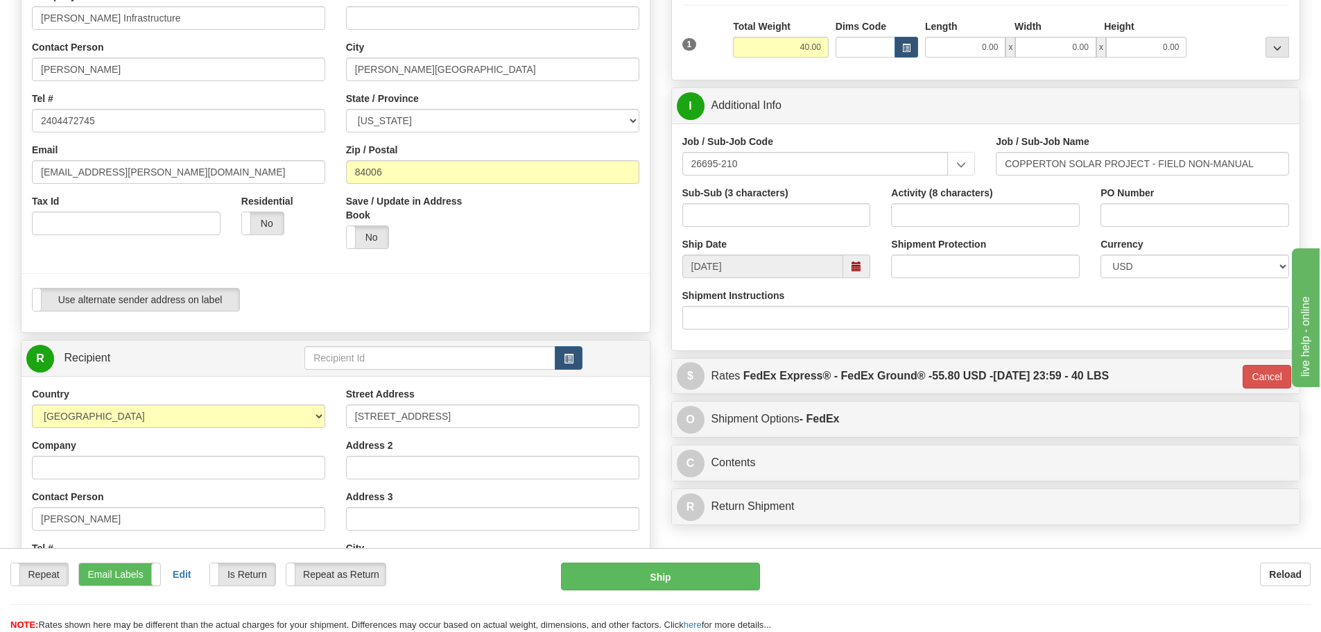
scroll to position [139, 0]
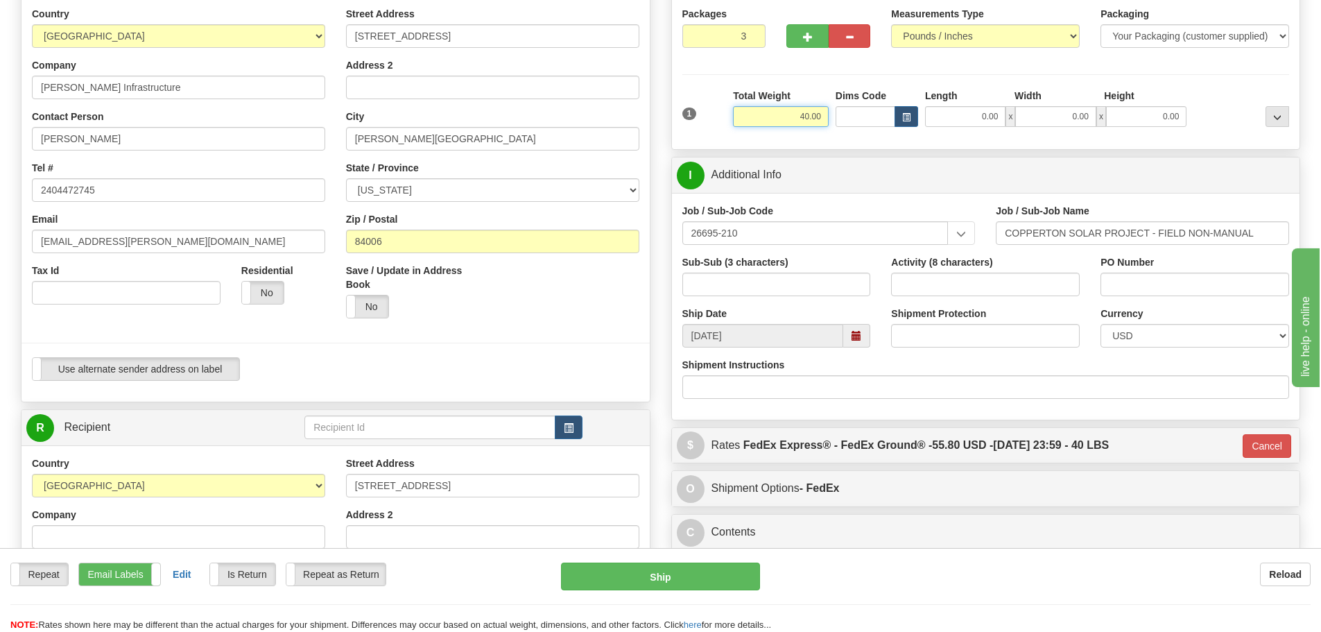
click at [778, 126] on input "40.00" at bounding box center [781, 116] width 96 height 21
drag, startPoint x: 779, startPoint y: 121, endPoint x: 838, endPoint y: 123, distance: 59.0
click at [841, 121] on div "1 Total Weight 40.00 Dims Code x" at bounding box center [986, 113] width 614 height 49
type input "45.00"
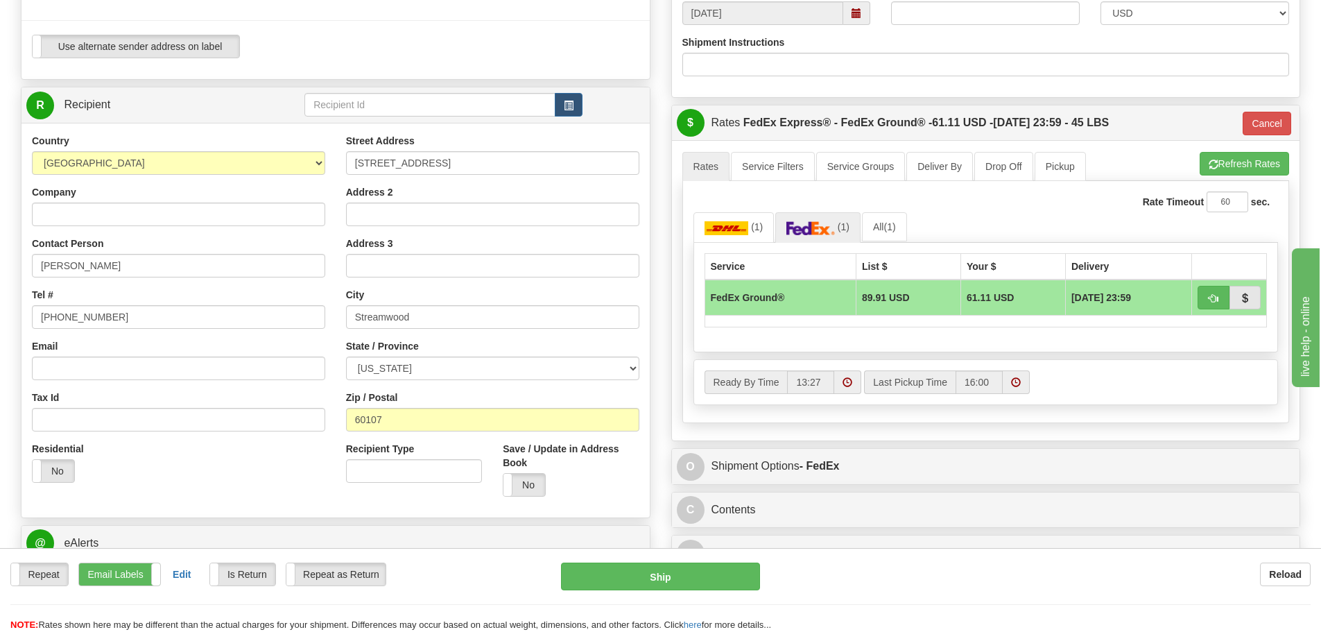
scroll to position [485, 0]
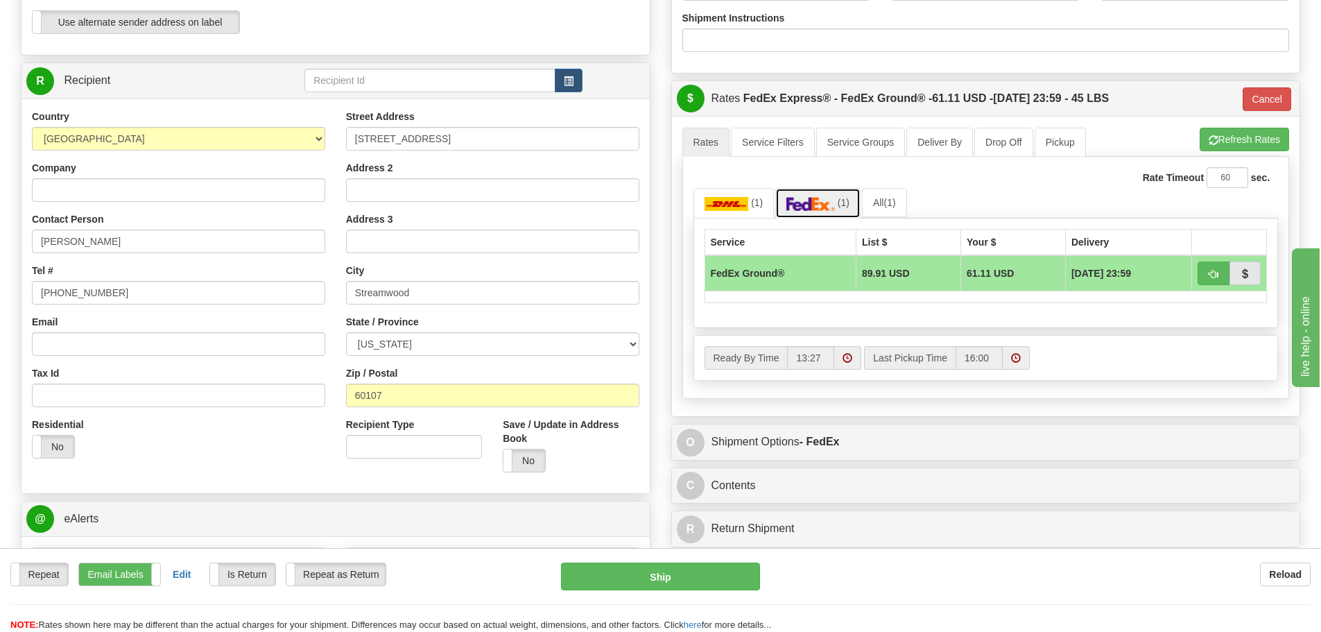
click at [808, 214] on link "(1)" at bounding box center [817, 203] width 85 height 30
click at [1224, 135] on button "Refresh Rates" at bounding box center [1243, 140] width 89 height 24
type input "92"
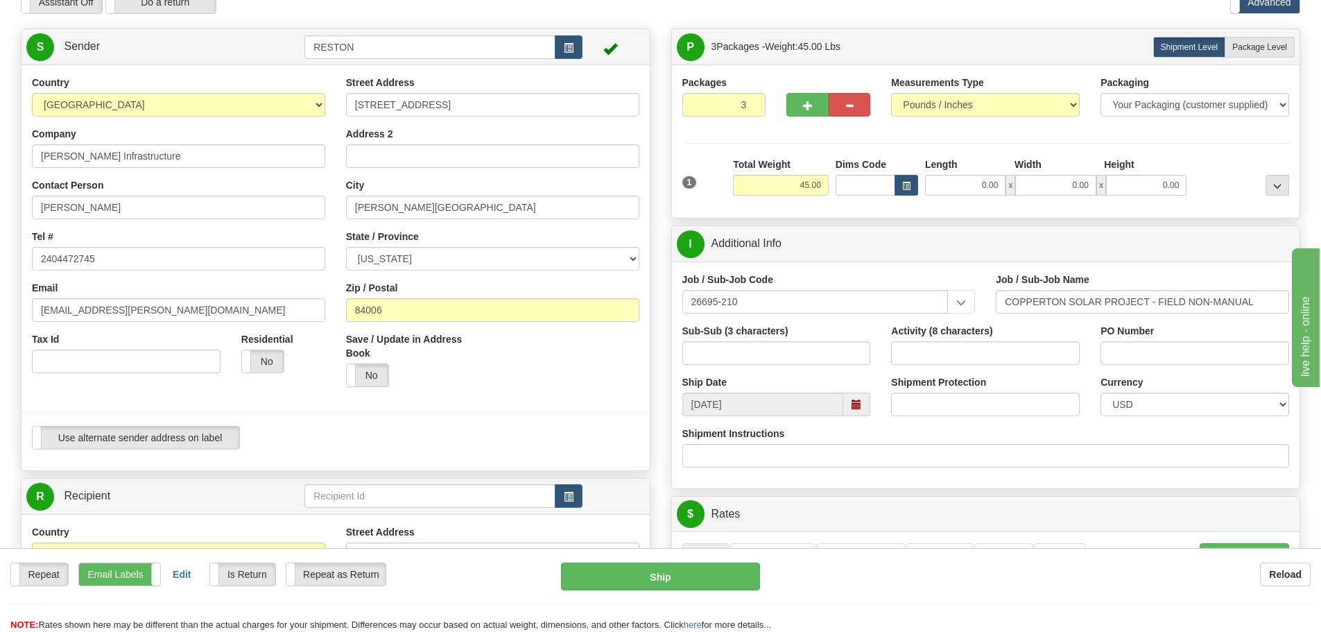
scroll to position [69, 0]
click at [786, 184] on input "45.00" at bounding box center [781, 185] width 96 height 21
drag, startPoint x: 786, startPoint y: 184, endPoint x: 884, endPoint y: 193, distance: 98.2
click at [885, 192] on div "1 Total Weight 45.00 Dims Code x" at bounding box center [986, 182] width 614 height 49
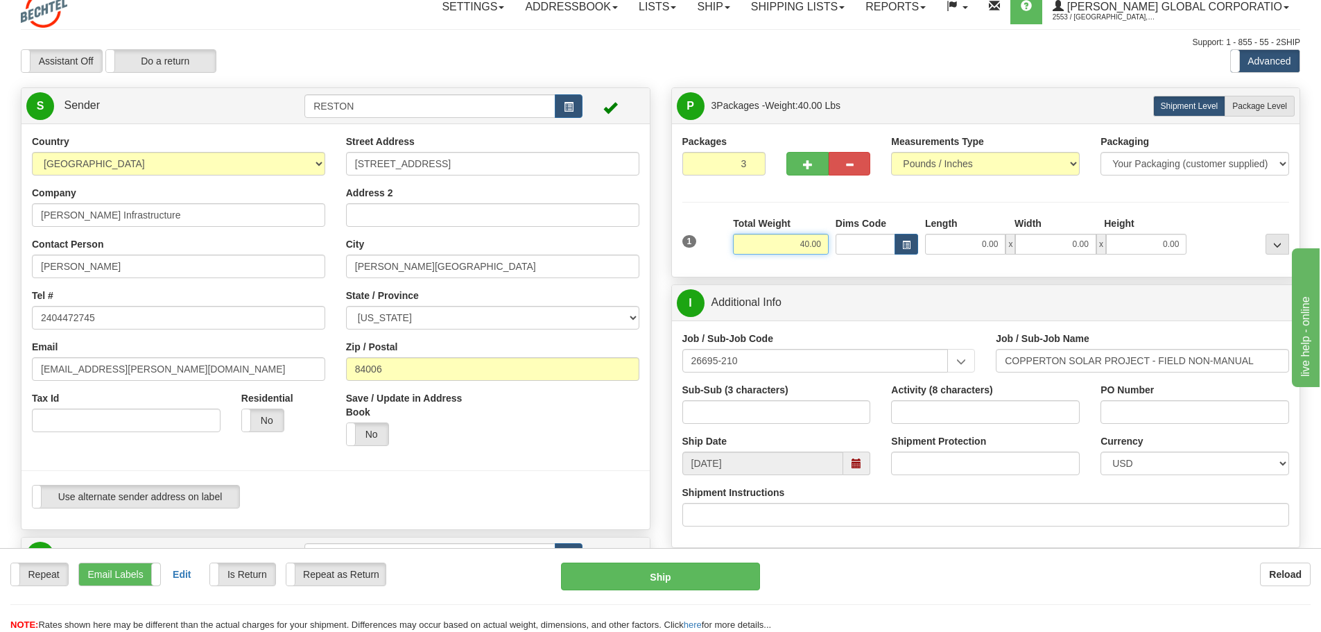
scroll to position [0, 0]
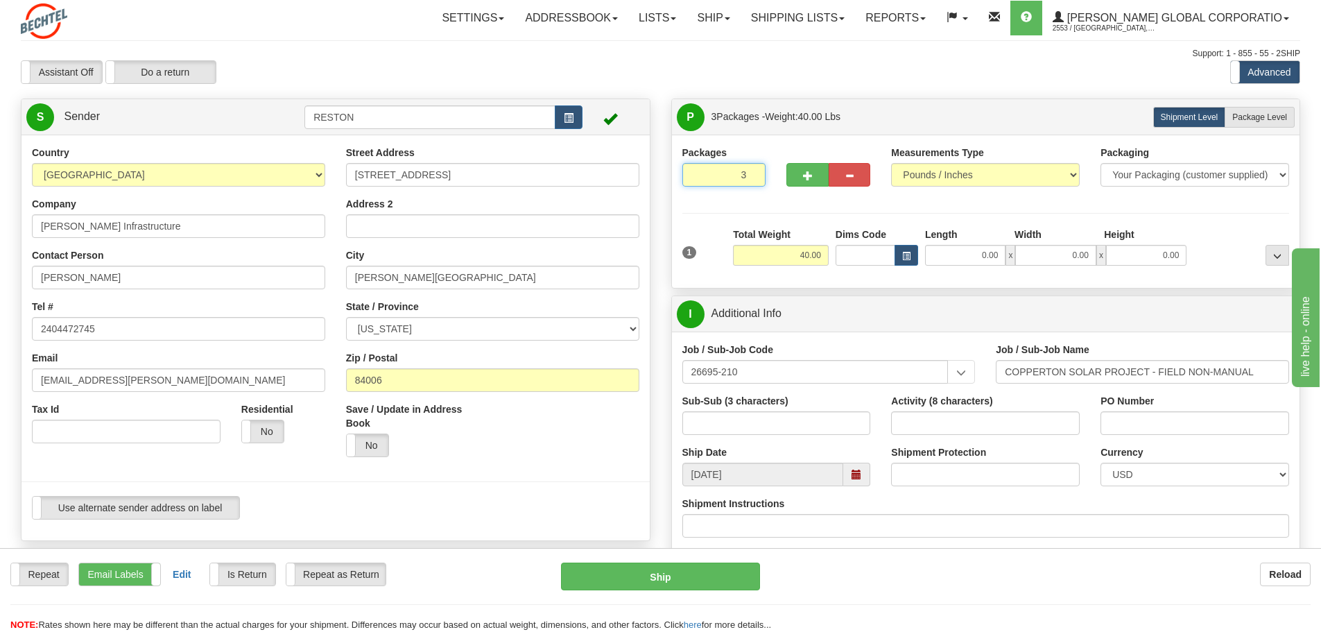
click at [726, 176] on input "3" at bounding box center [724, 175] width 84 height 24
drag, startPoint x: 789, startPoint y: 254, endPoint x: 851, endPoint y: 254, distance: 62.4
click at [853, 254] on div "1 Total Weight 40.00 Dims Code x" at bounding box center [986, 251] width 614 height 49
type input "40.00"
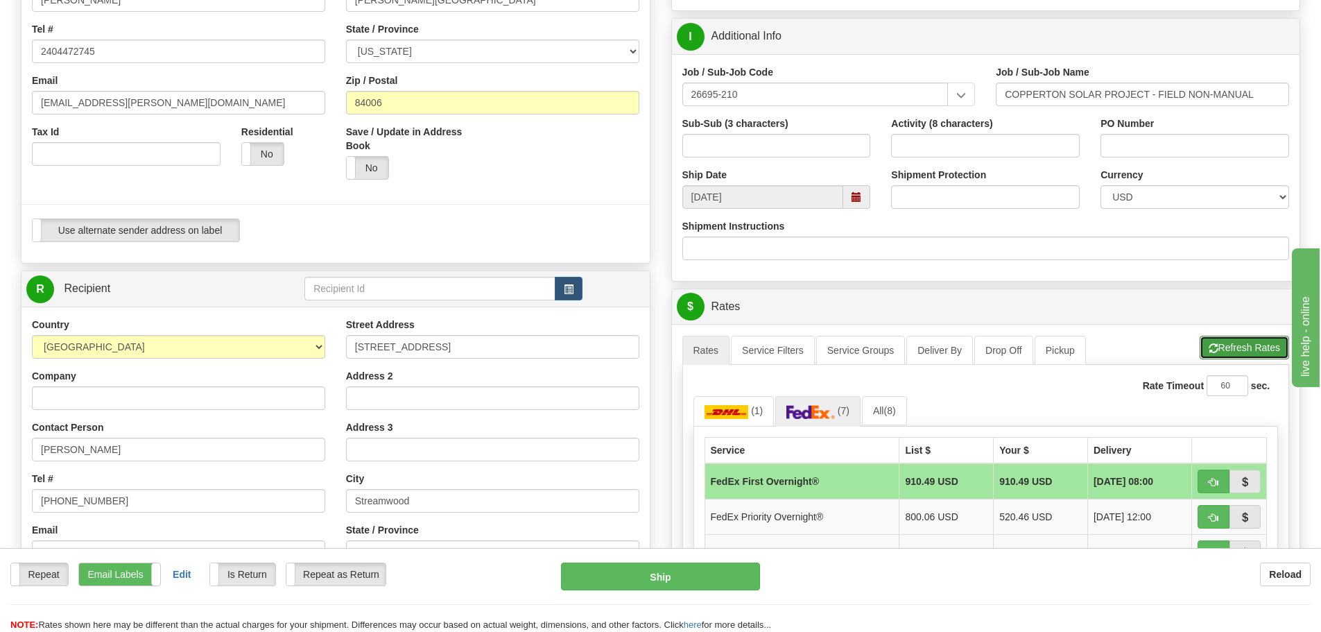
click at [1206, 336] on button "Refresh Rates" at bounding box center [1243, 348] width 89 height 24
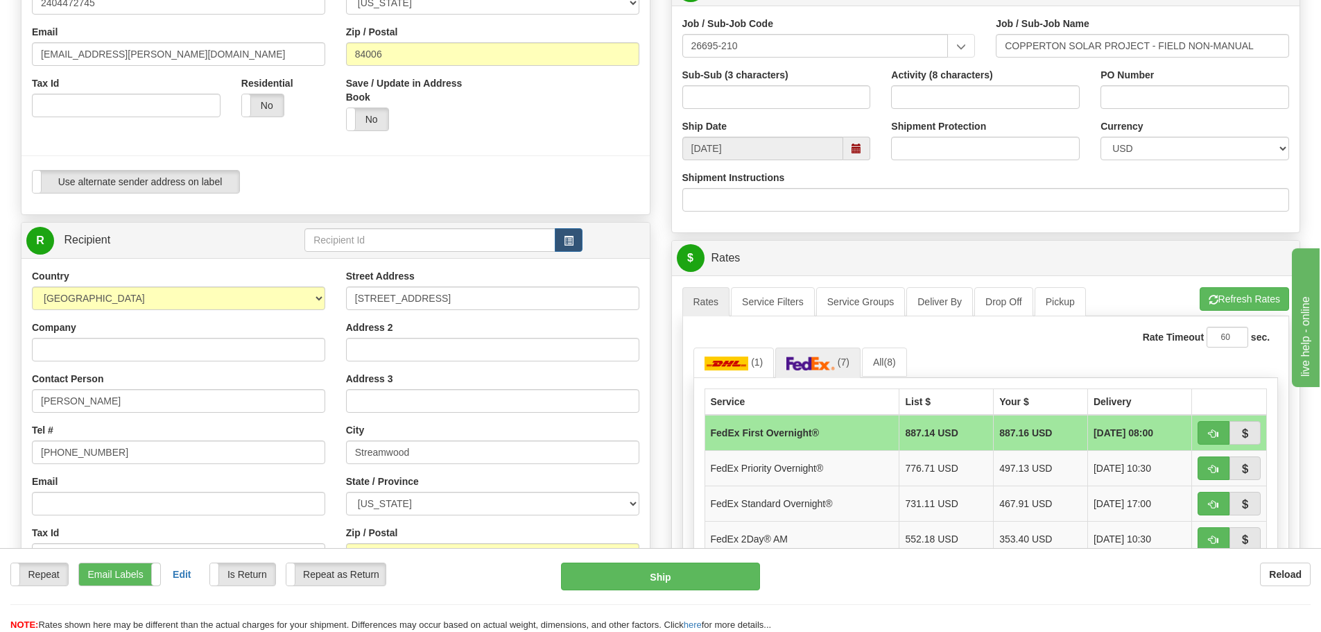
scroll to position [555, 0]
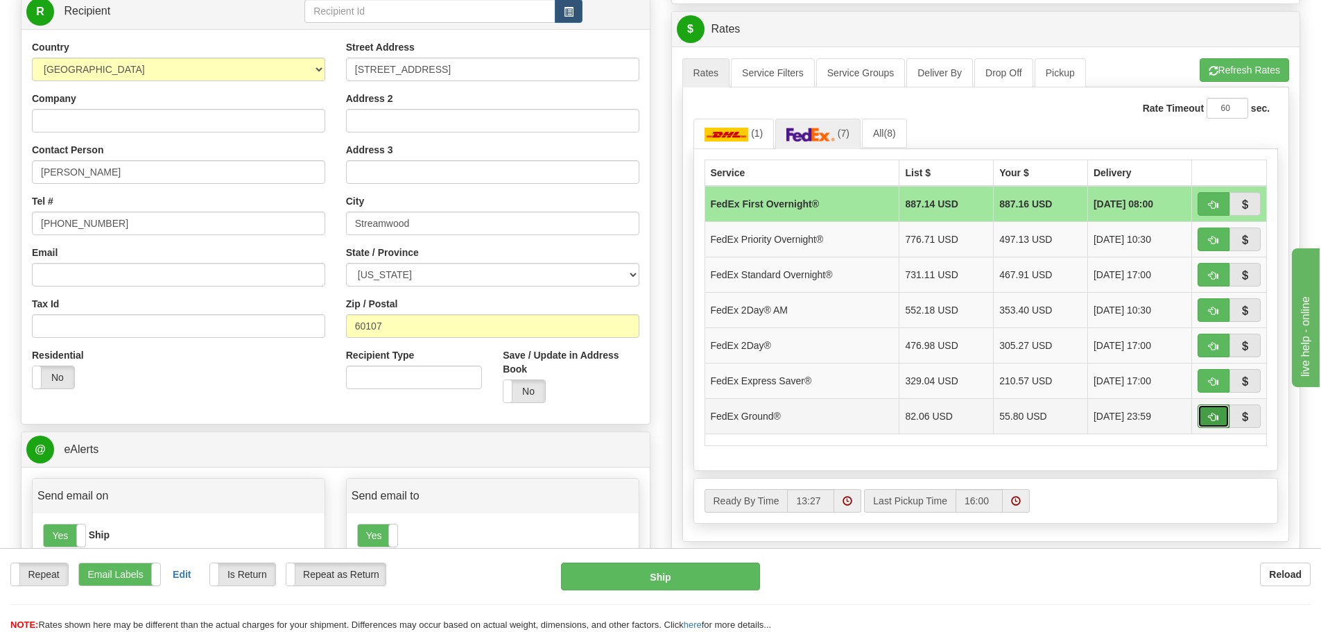
click at [1208, 419] on span "button" at bounding box center [1213, 416] width 10 height 9
type input "92"
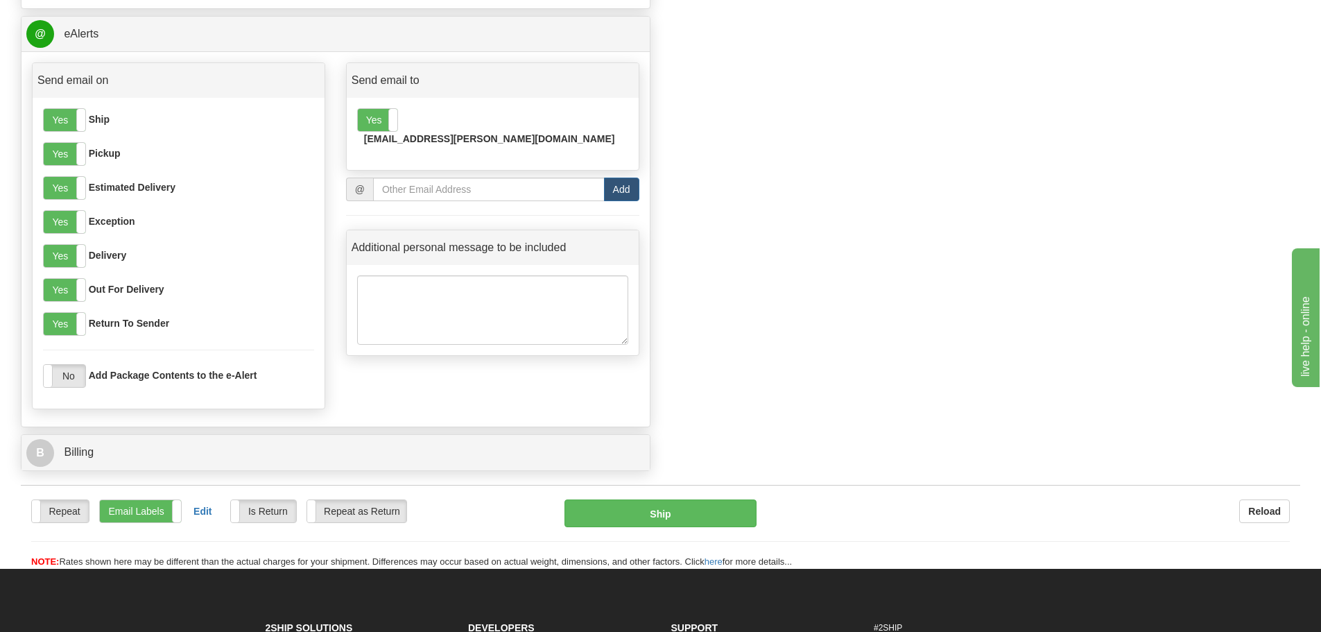
scroll to position [971, 0]
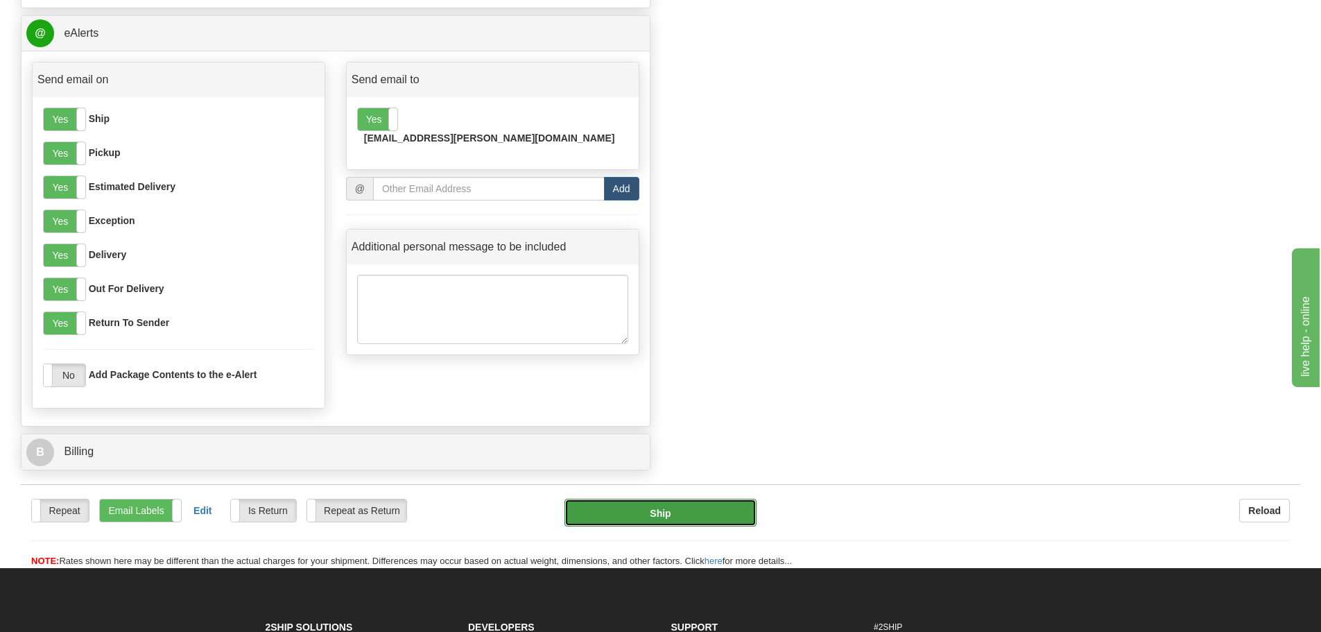
click at [645, 517] on button "Ship" at bounding box center [660, 512] width 192 height 28
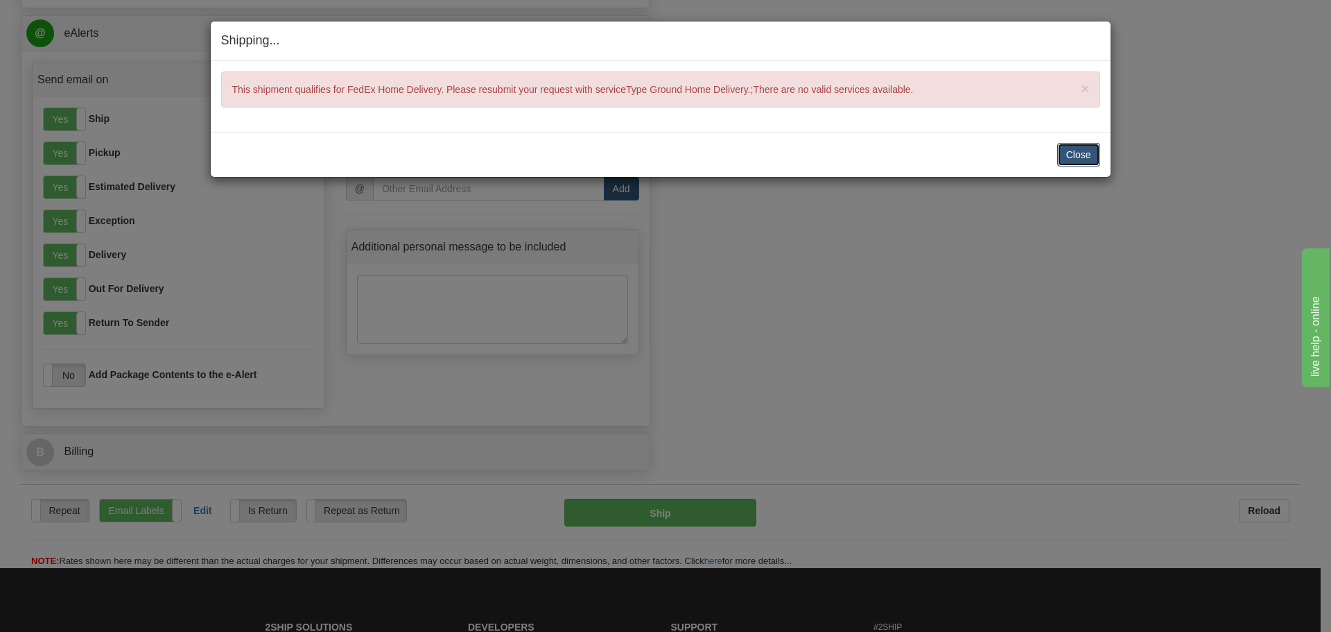
click at [1083, 156] on button "Close" at bounding box center [1078, 155] width 43 height 24
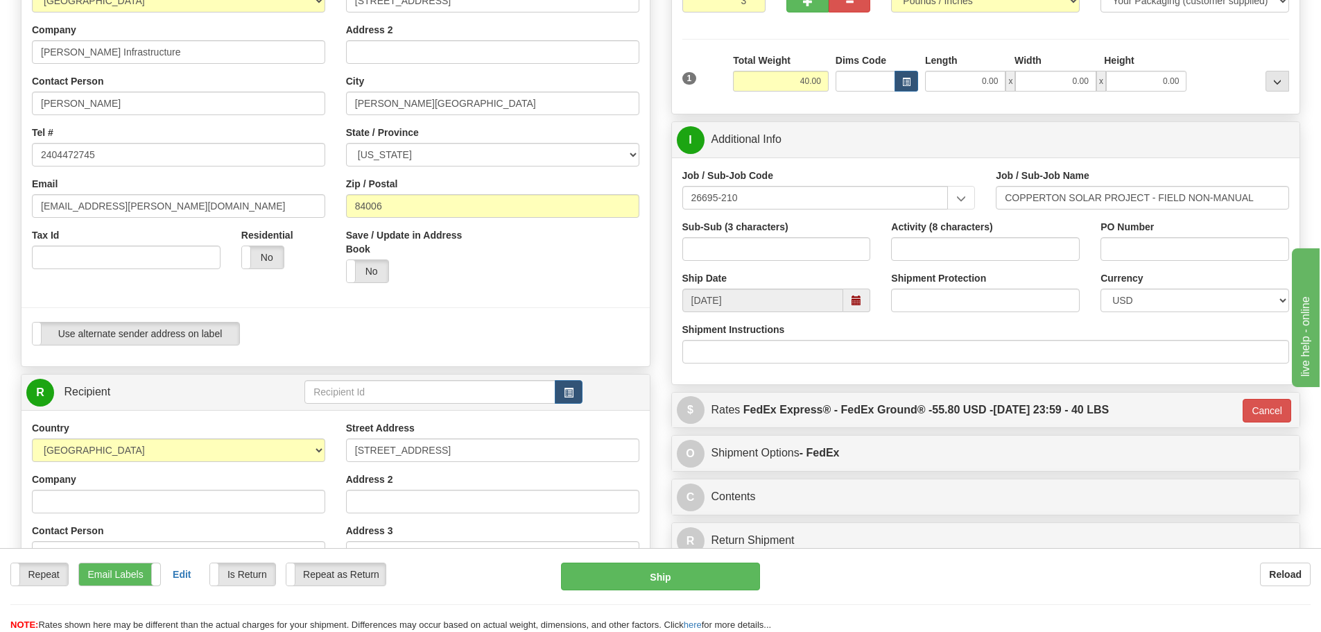
scroll to position [139, 0]
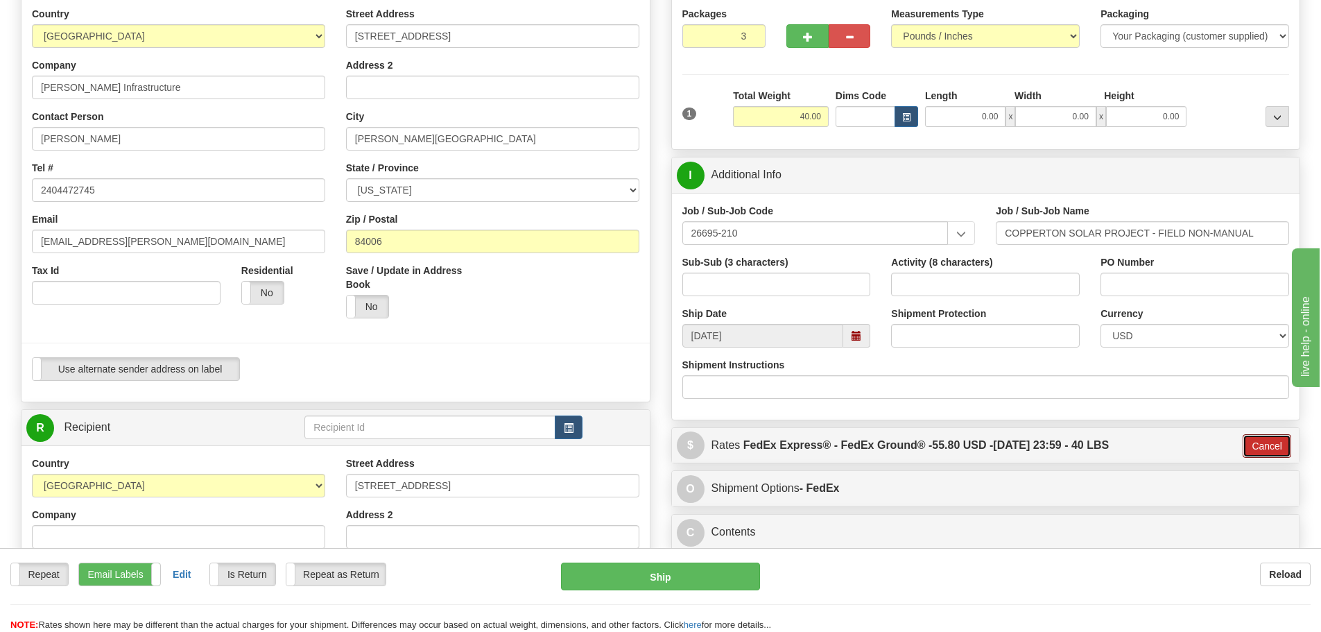
click at [1253, 454] on button "Cancel" at bounding box center [1266, 446] width 49 height 24
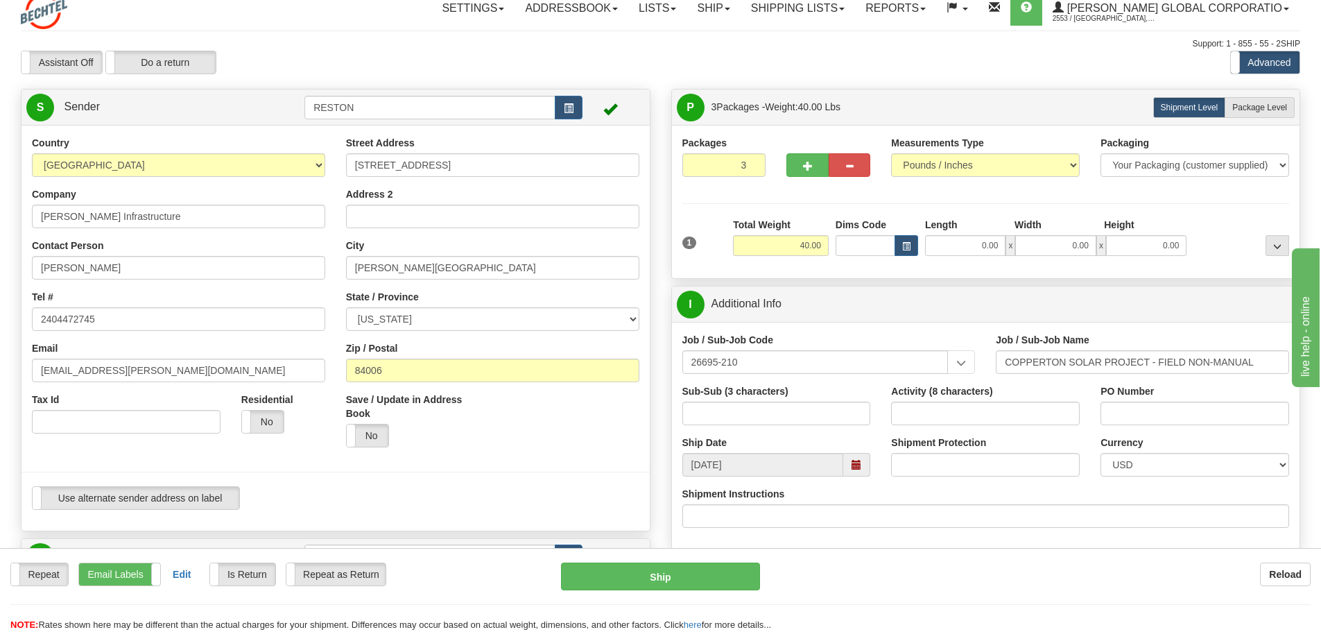
scroll to position [0, 0]
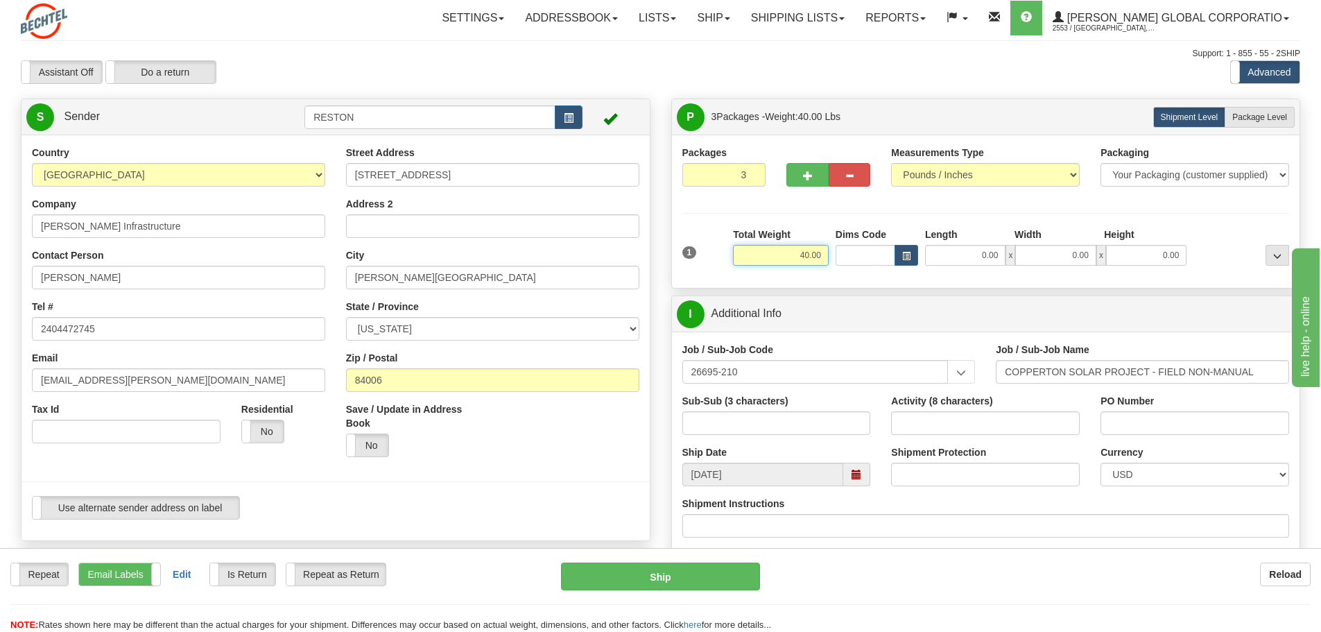
click at [797, 259] on input "40.00" at bounding box center [781, 255] width 96 height 21
drag, startPoint x: 797, startPoint y: 252, endPoint x: 879, endPoint y: 260, distance: 82.8
click at [884, 254] on div "1 Total Weight 40.00 Dims Code x" at bounding box center [986, 251] width 614 height 49
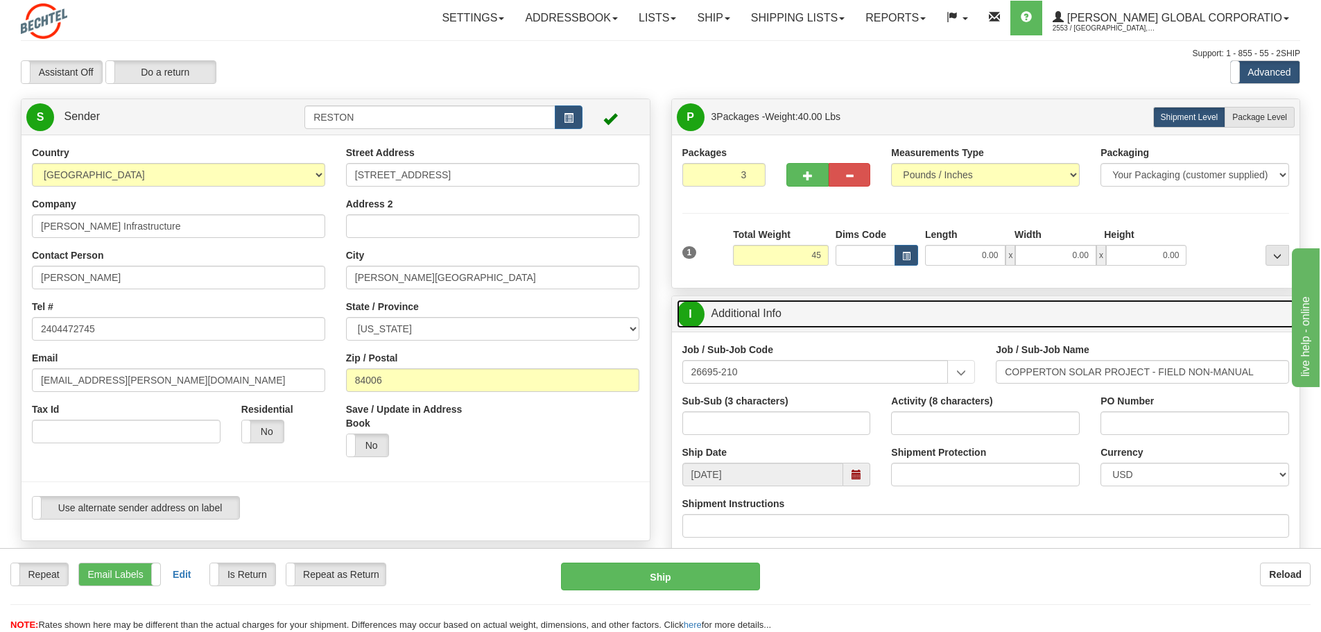
type input "45.00"
click at [1146, 301] on link "I Additional Info" at bounding box center [986, 313] width 618 height 28
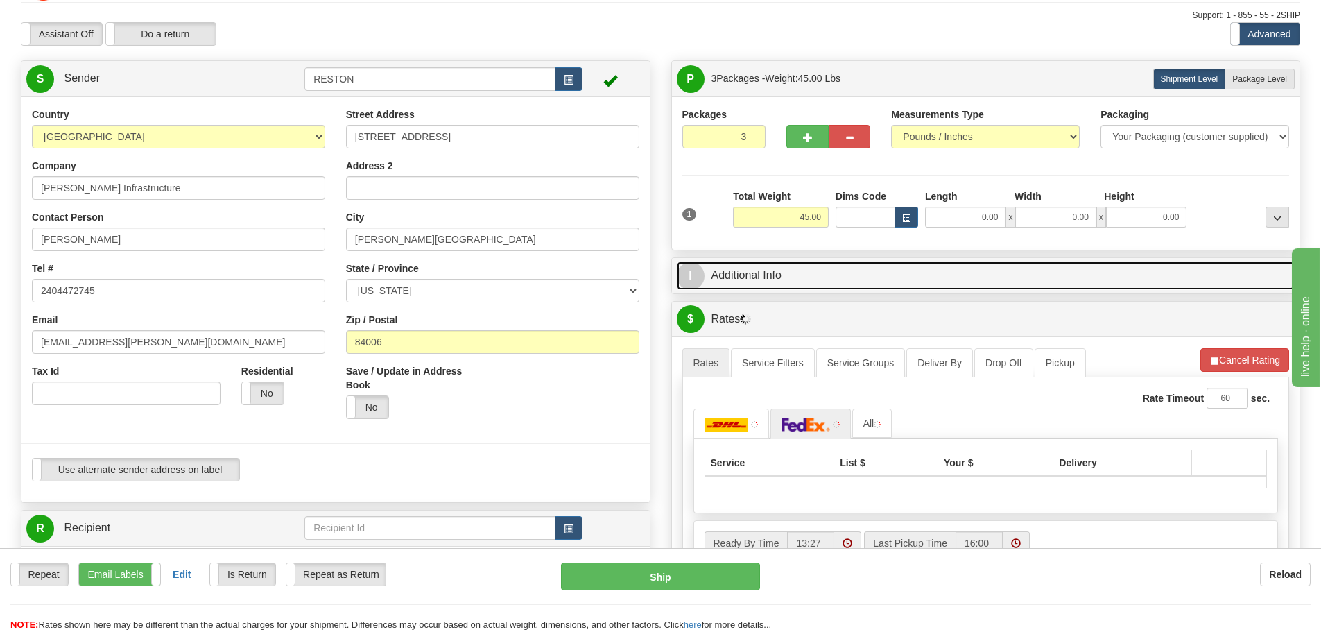
scroll to position [69, 0]
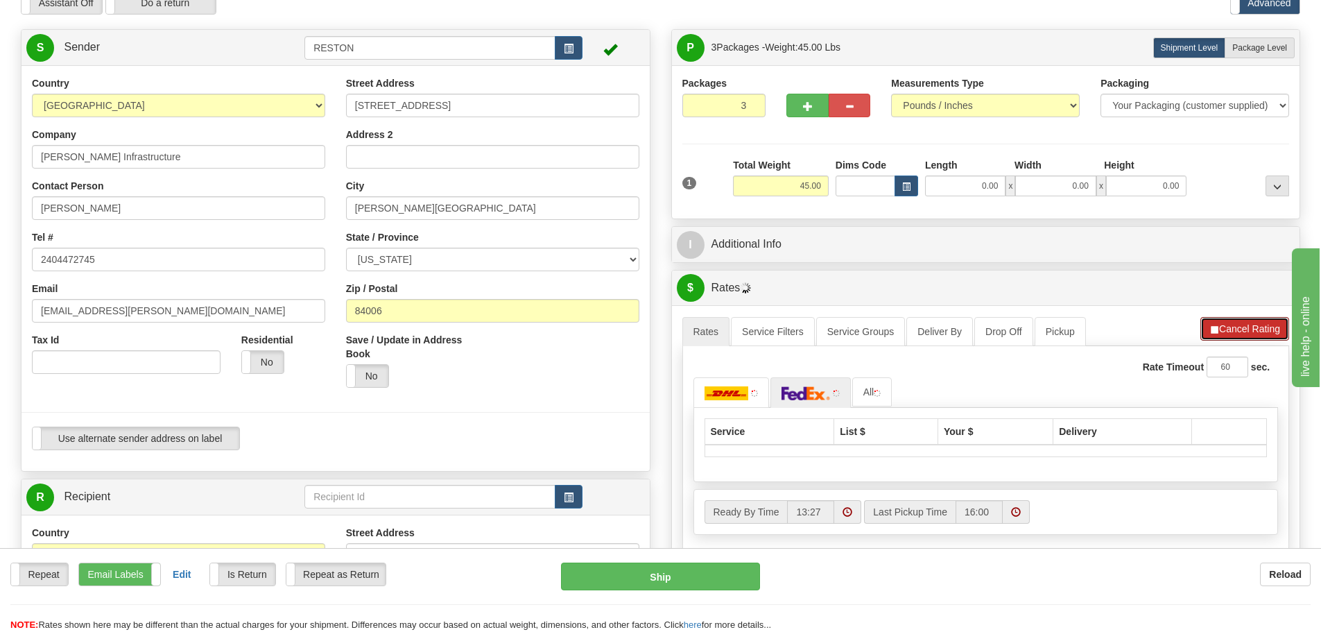
click at [1239, 331] on button "Cancel Rating" at bounding box center [1244, 329] width 89 height 24
click at [1235, 331] on button "Refresh Rates" at bounding box center [1243, 329] width 89 height 24
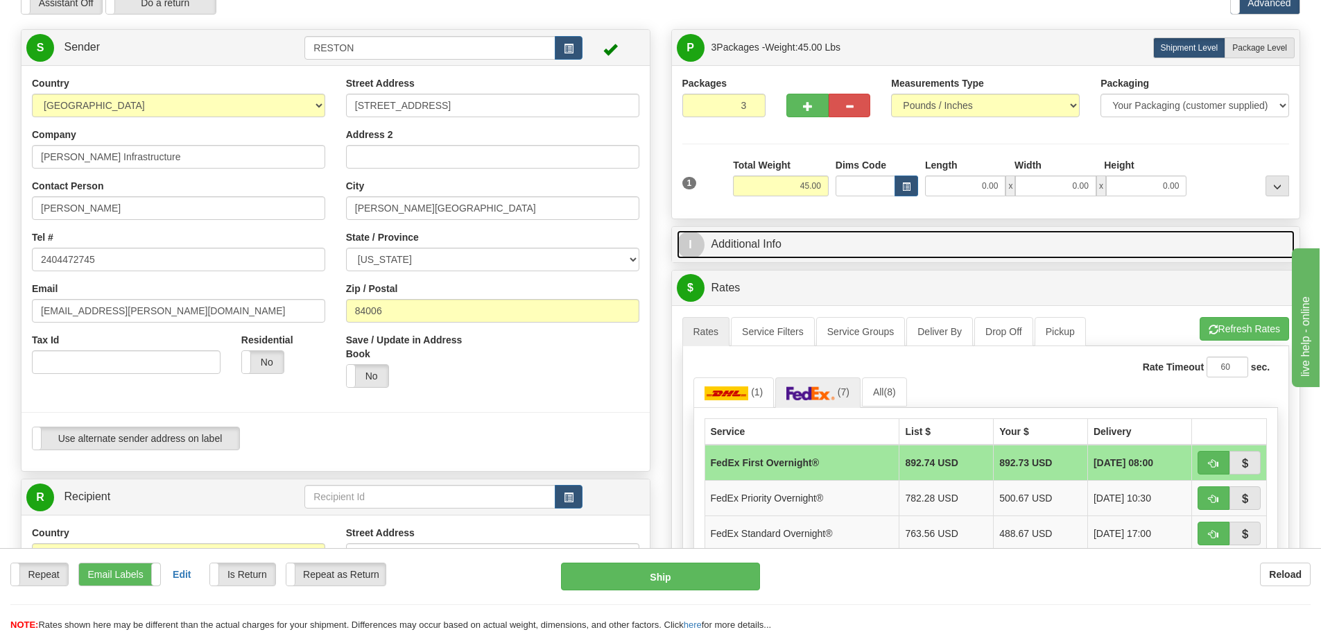
click at [763, 247] on link "I Additional Info" at bounding box center [986, 244] width 618 height 28
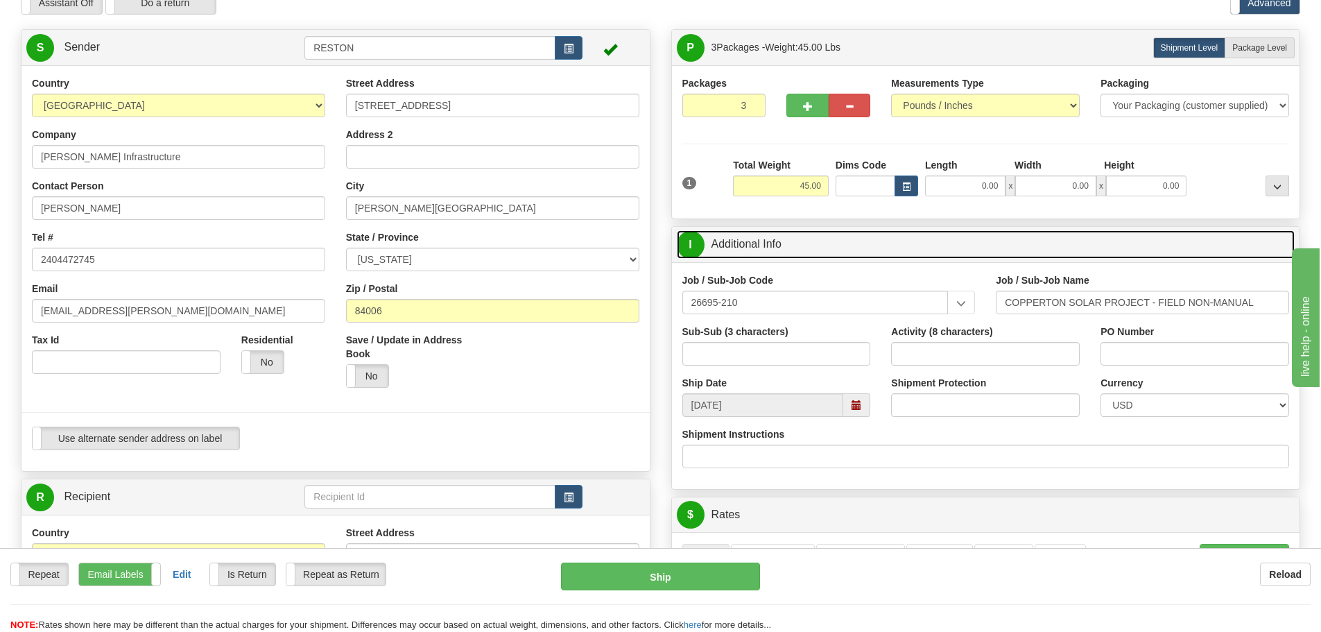
click at [763, 247] on link "I Additional Info" at bounding box center [986, 244] width 618 height 28
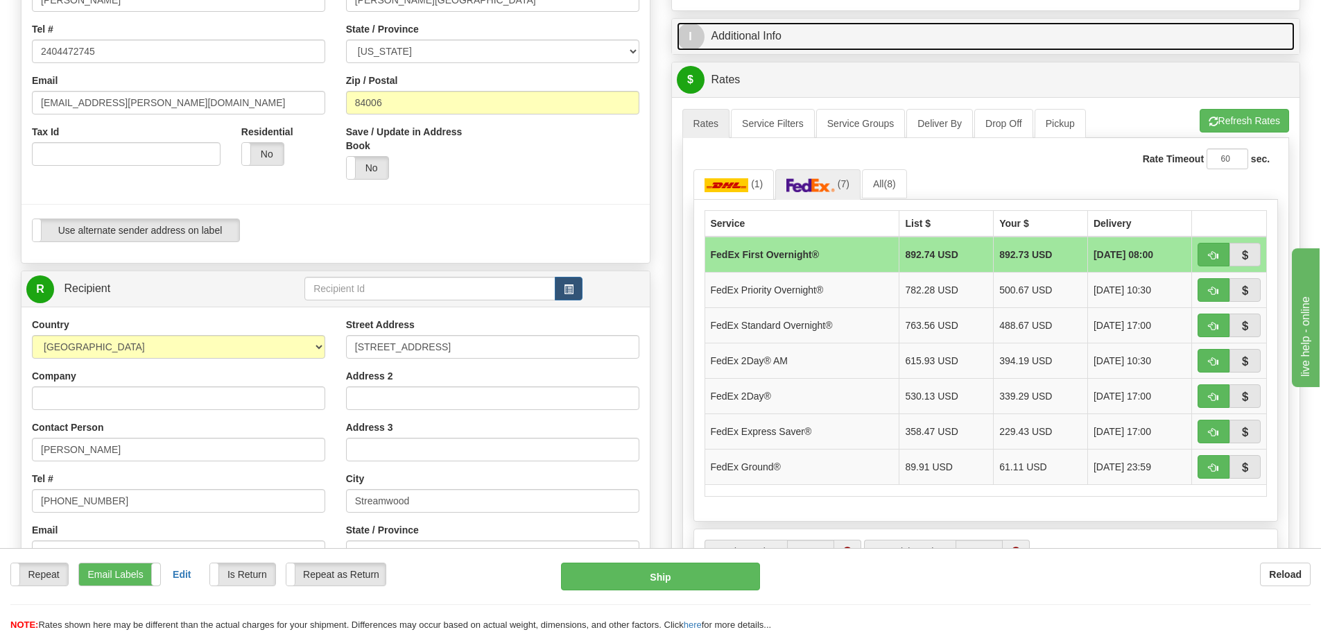
scroll to position [347, 0]
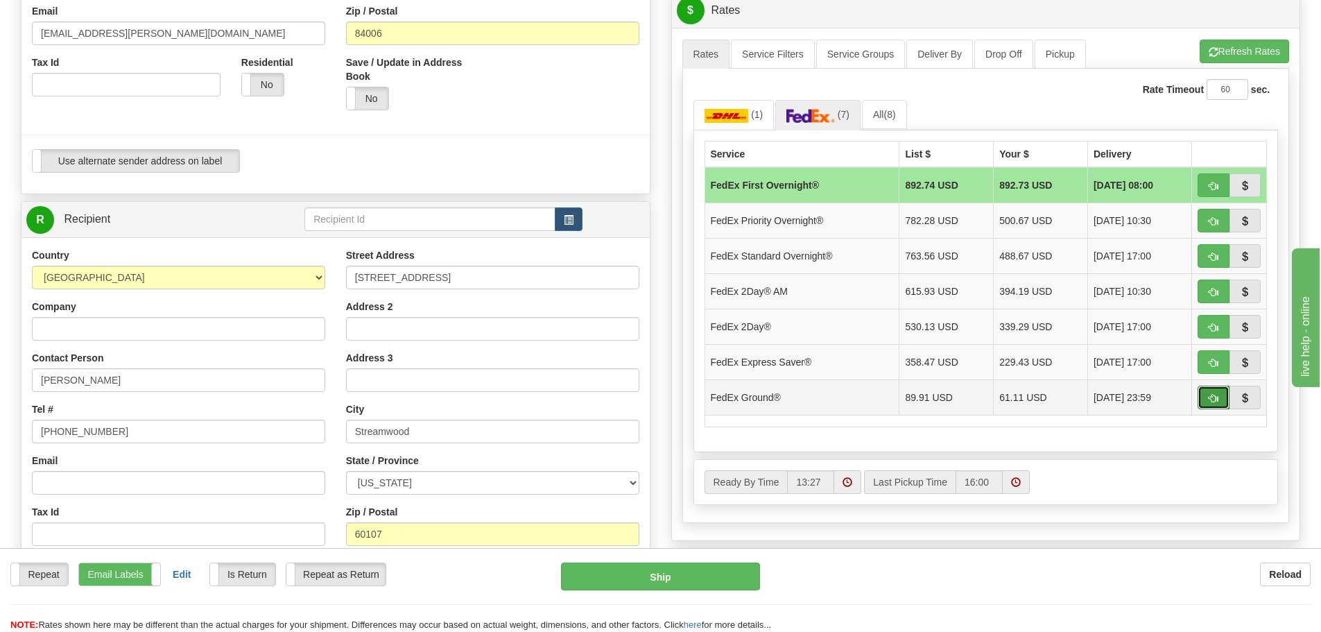
click at [1209, 401] on span "button" at bounding box center [1213, 398] width 10 height 9
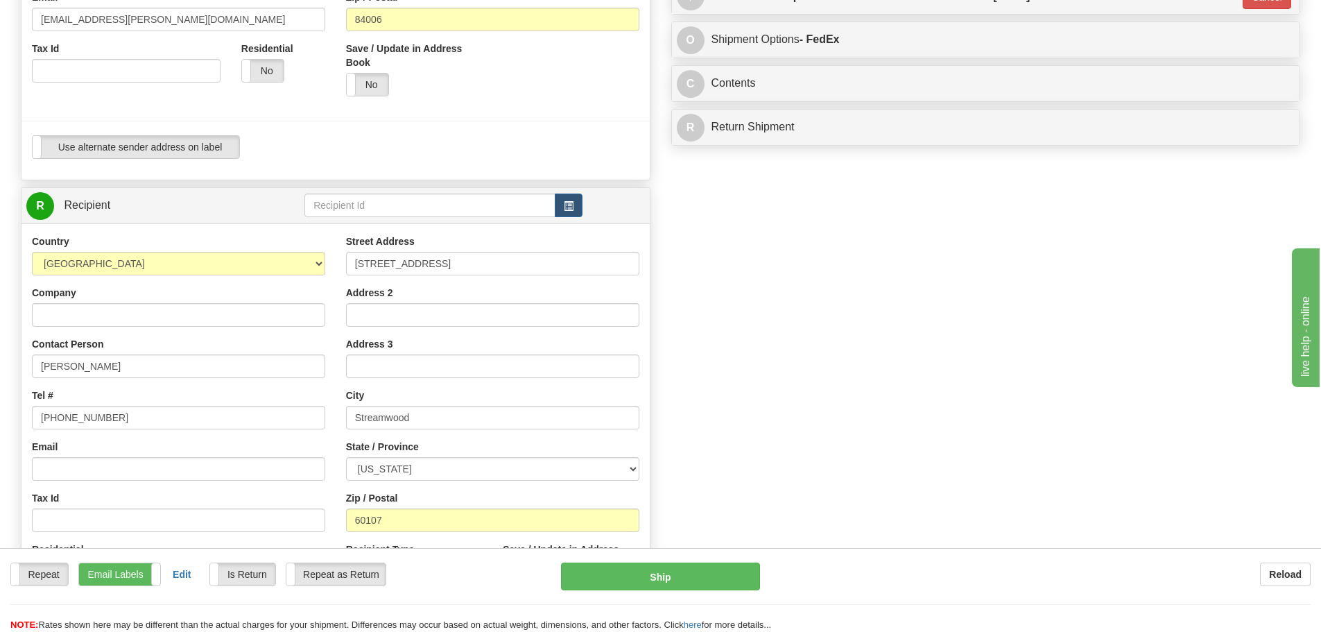
scroll to position [416, 0]
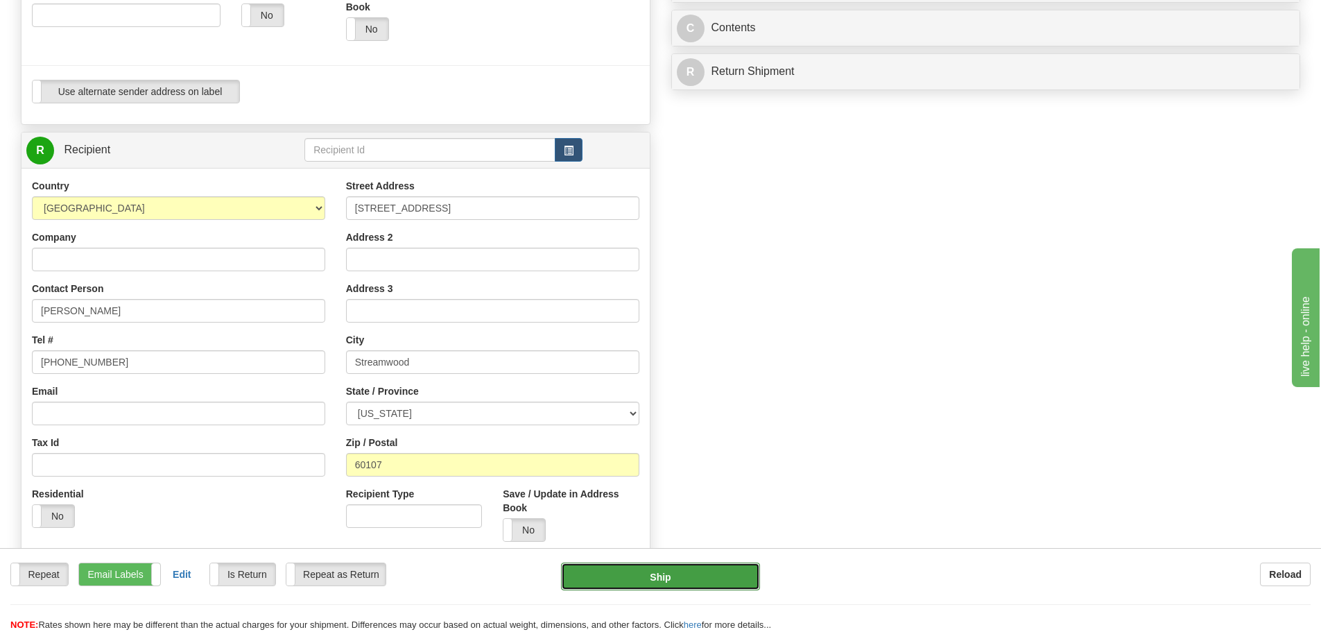
click at [687, 579] on button "Ship" at bounding box center [660, 576] width 199 height 28
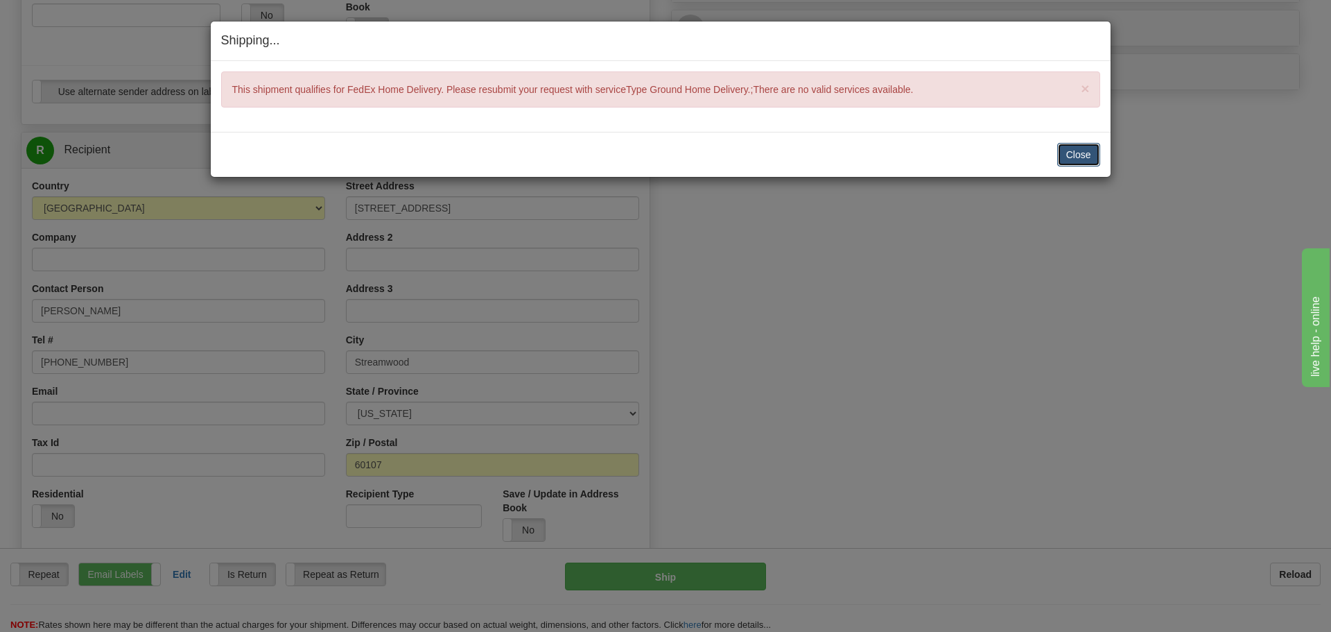
click at [1078, 150] on button "Close" at bounding box center [1078, 155] width 43 height 24
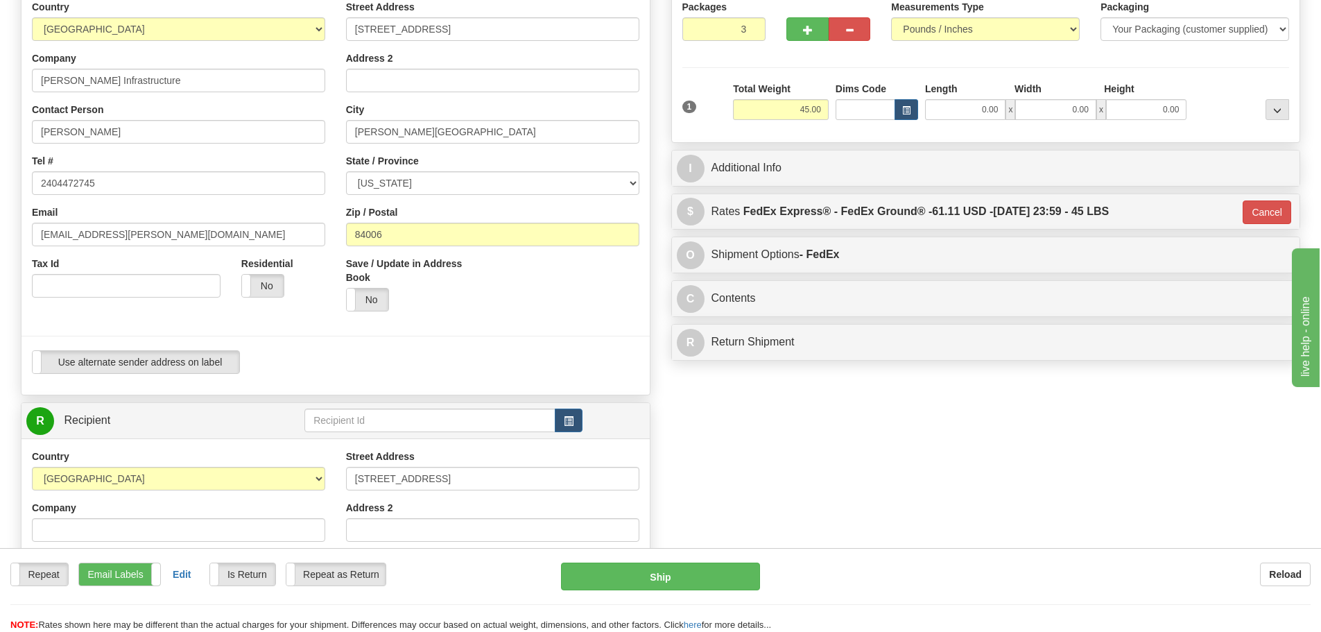
scroll to position [139, 0]
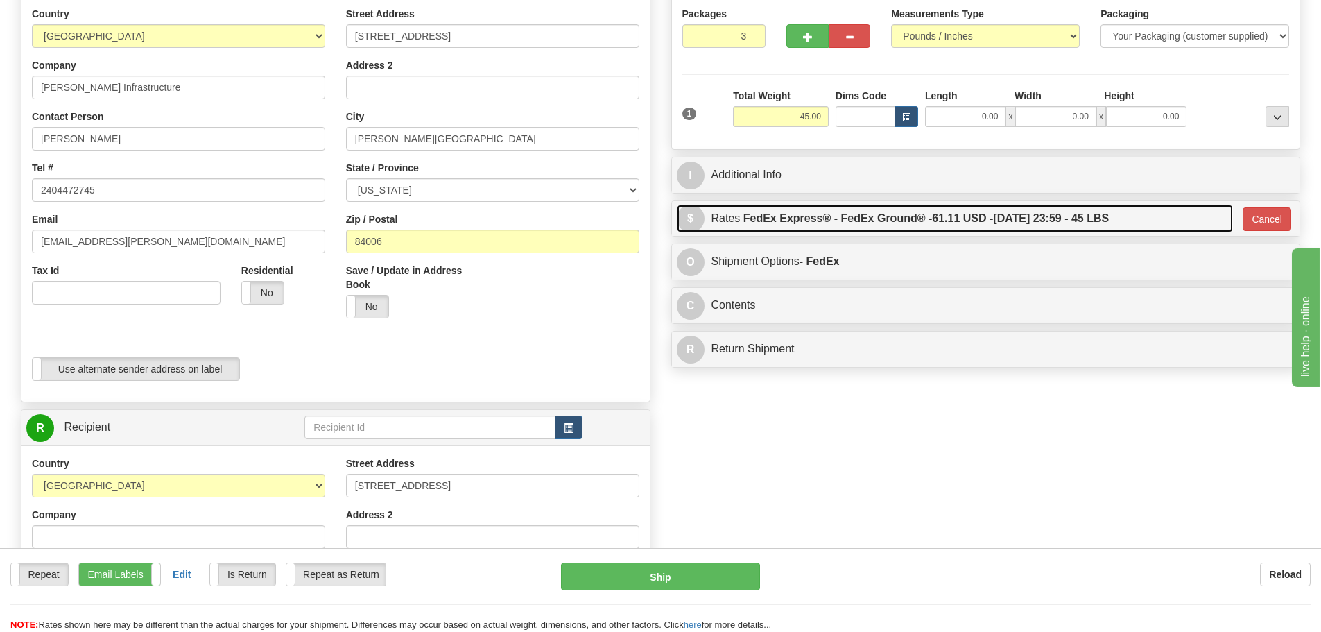
click at [792, 225] on label "FedEx Express® - FedEx Ground® - 61.11 USD - 08/29/2025 23:59 - 45 LBS" at bounding box center [925, 219] width 365 height 28
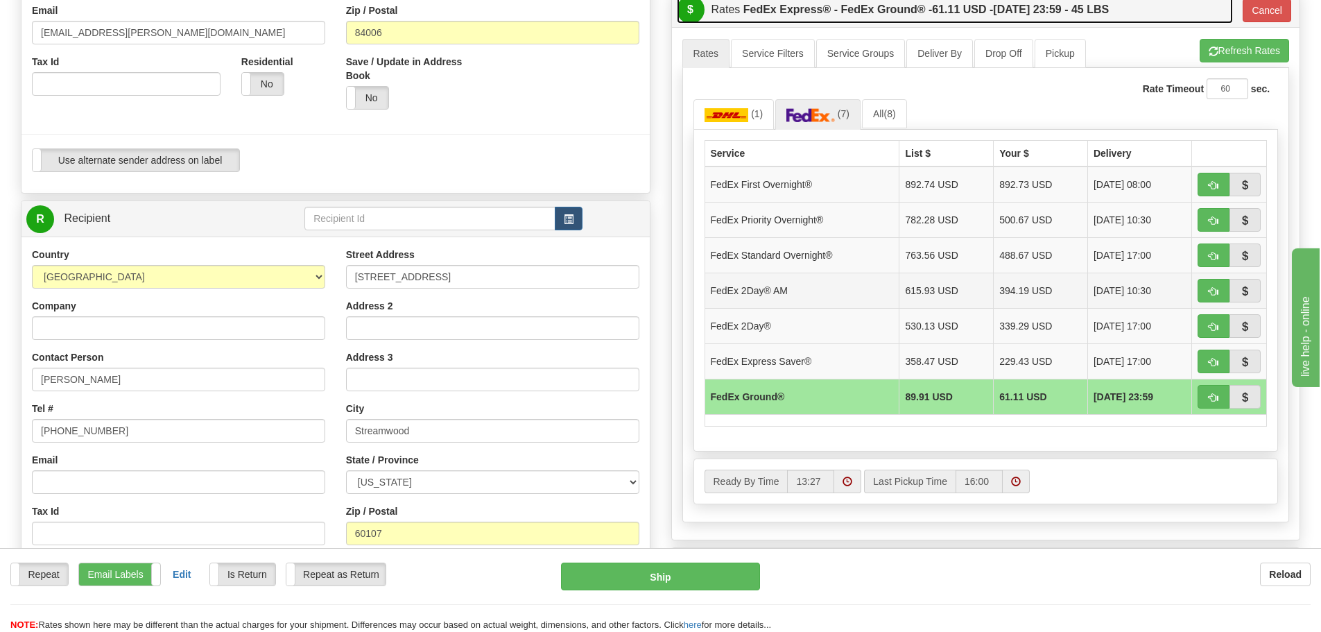
scroll to position [347, 0]
click at [1241, 57] on button "Refresh Rates" at bounding box center [1243, 52] width 89 height 24
type input "92"
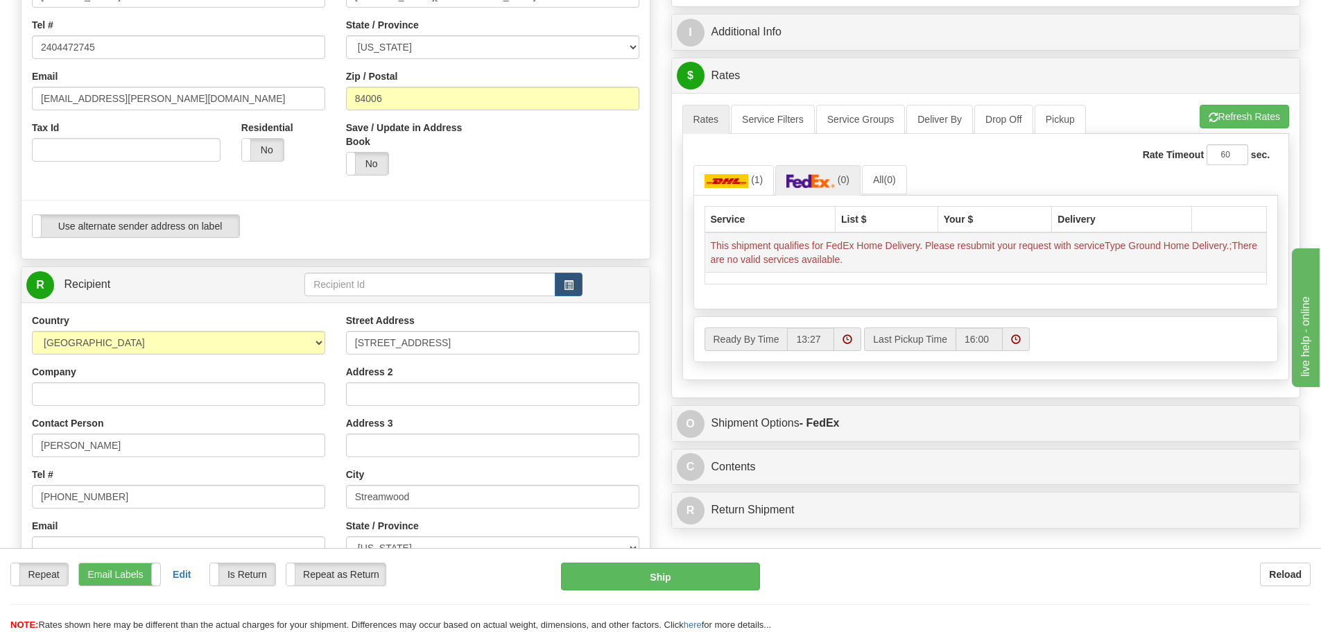
scroll to position [208, 0]
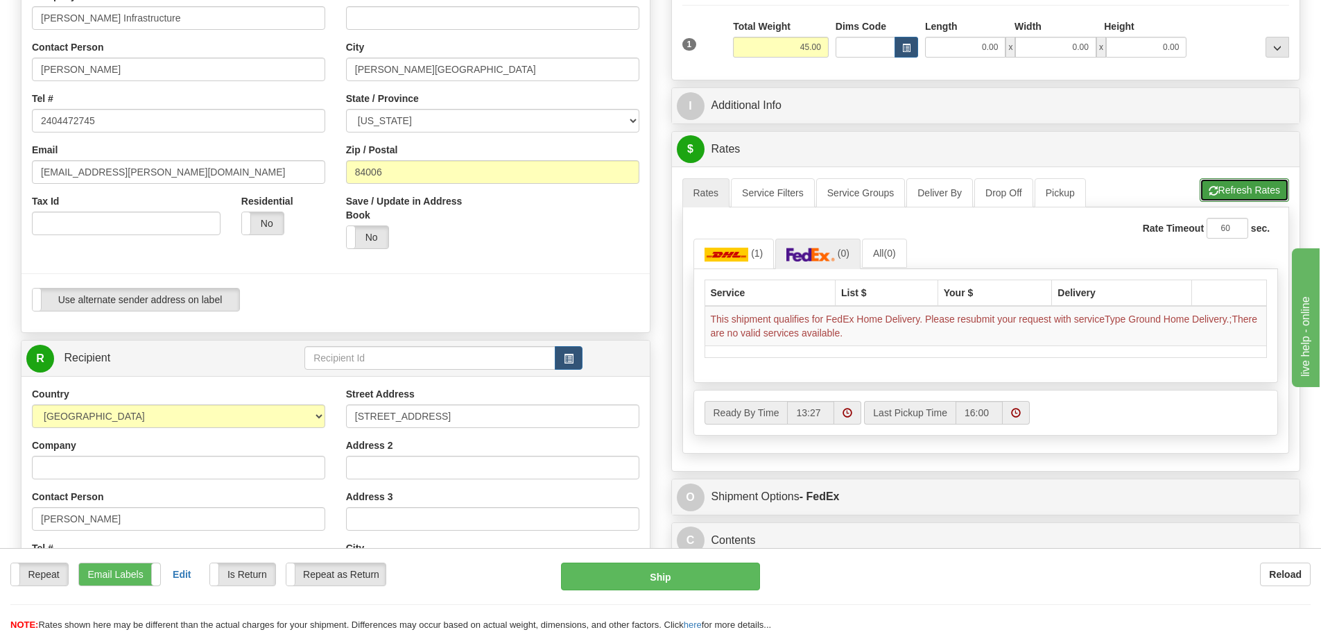
click at [1244, 195] on button "Refresh Rates" at bounding box center [1243, 190] width 89 height 24
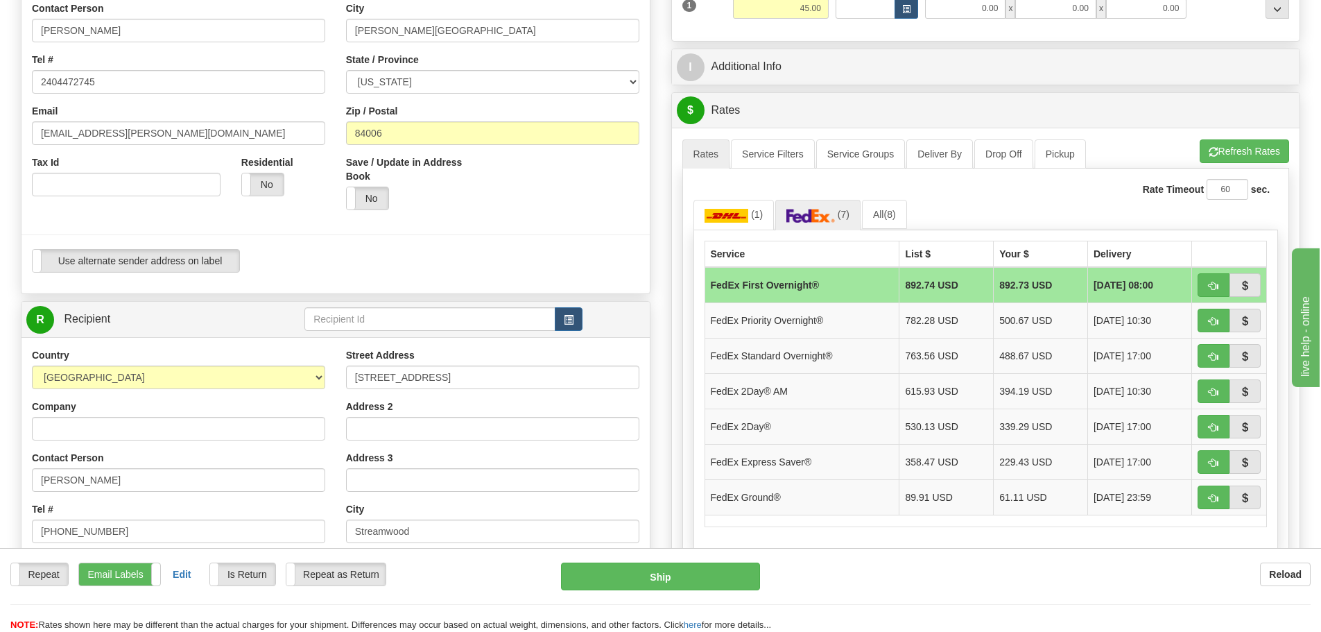
scroll to position [277, 0]
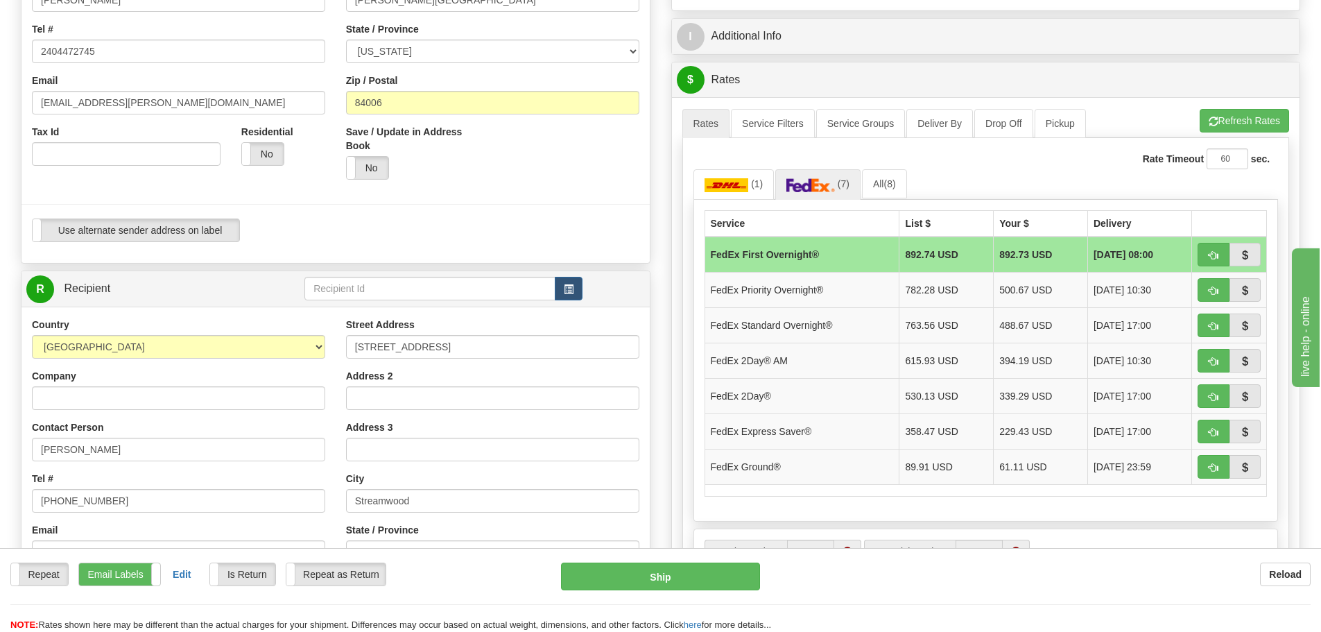
click at [746, 51] on div "I Additional Info" at bounding box center [986, 36] width 628 height 35
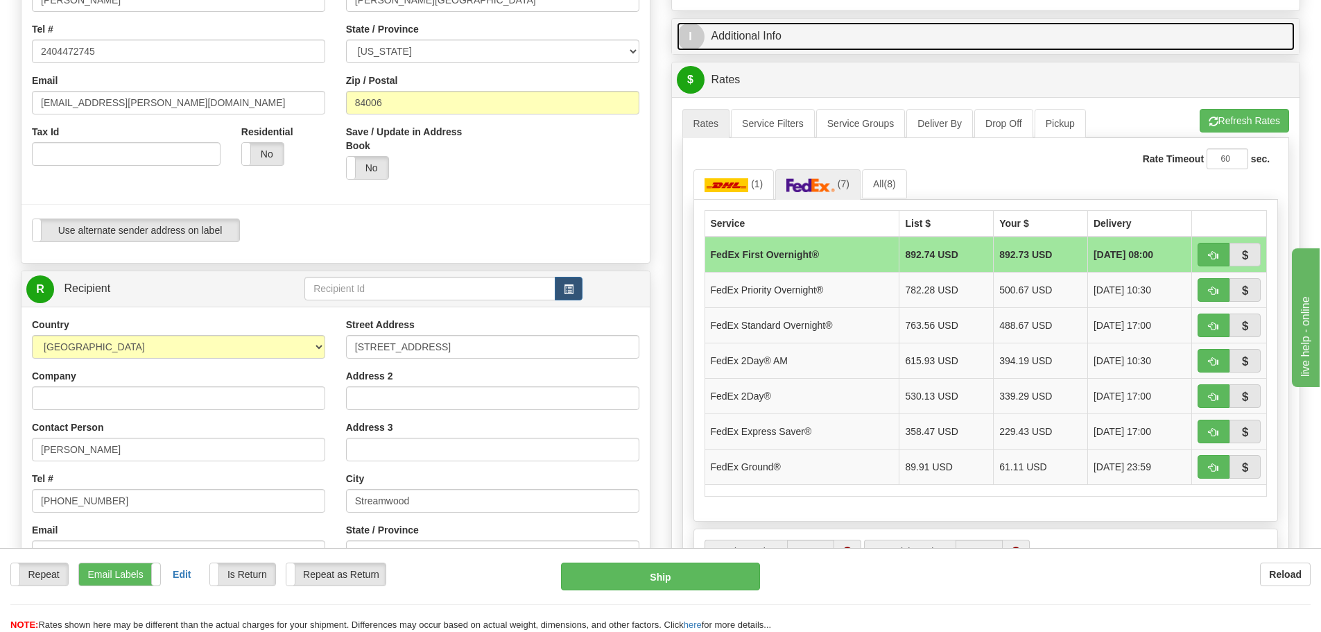
click at [767, 40] on link "I Additional Info" at bounding box center [986, 36] width 618 height 28
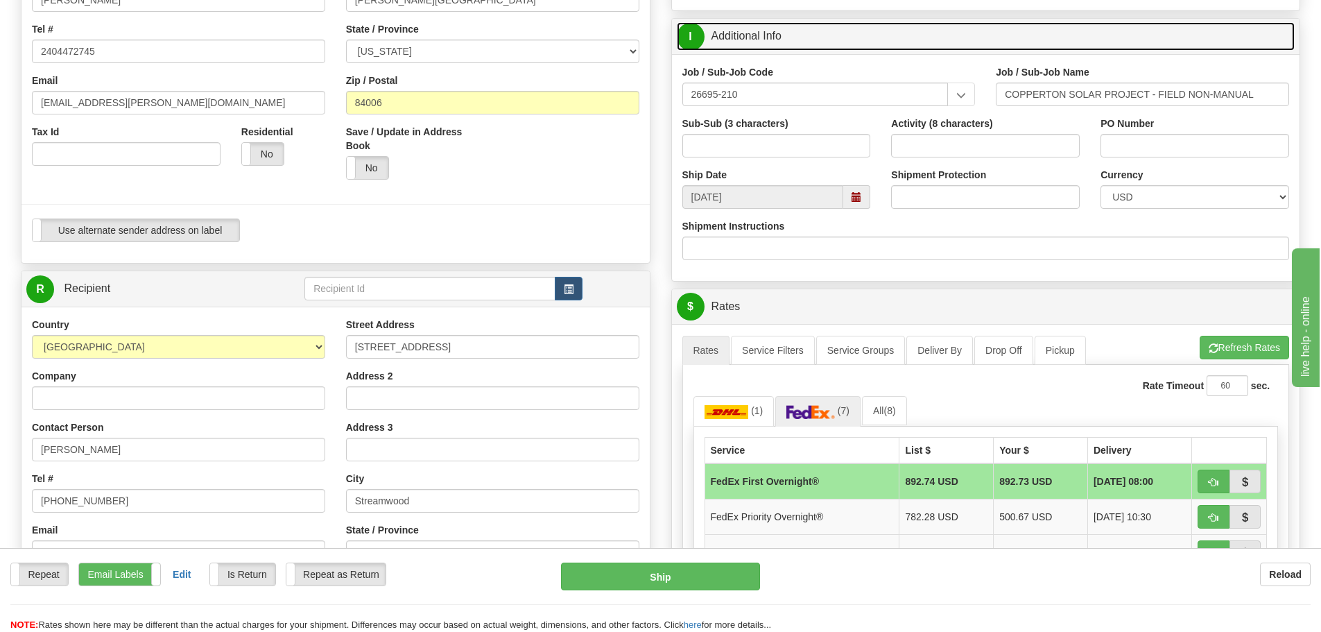
click at [765, 40] on link "I Additional Info" at bounding box center [986, 36] width 618 height 28
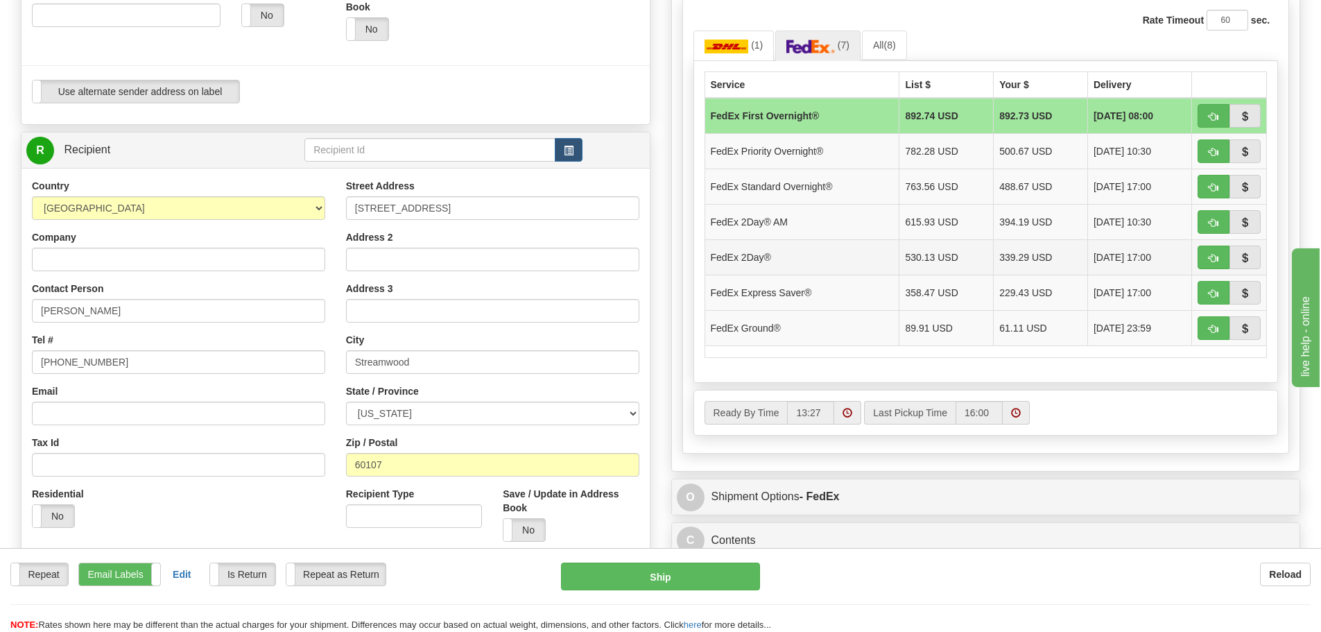
scroll to position [485, 0]
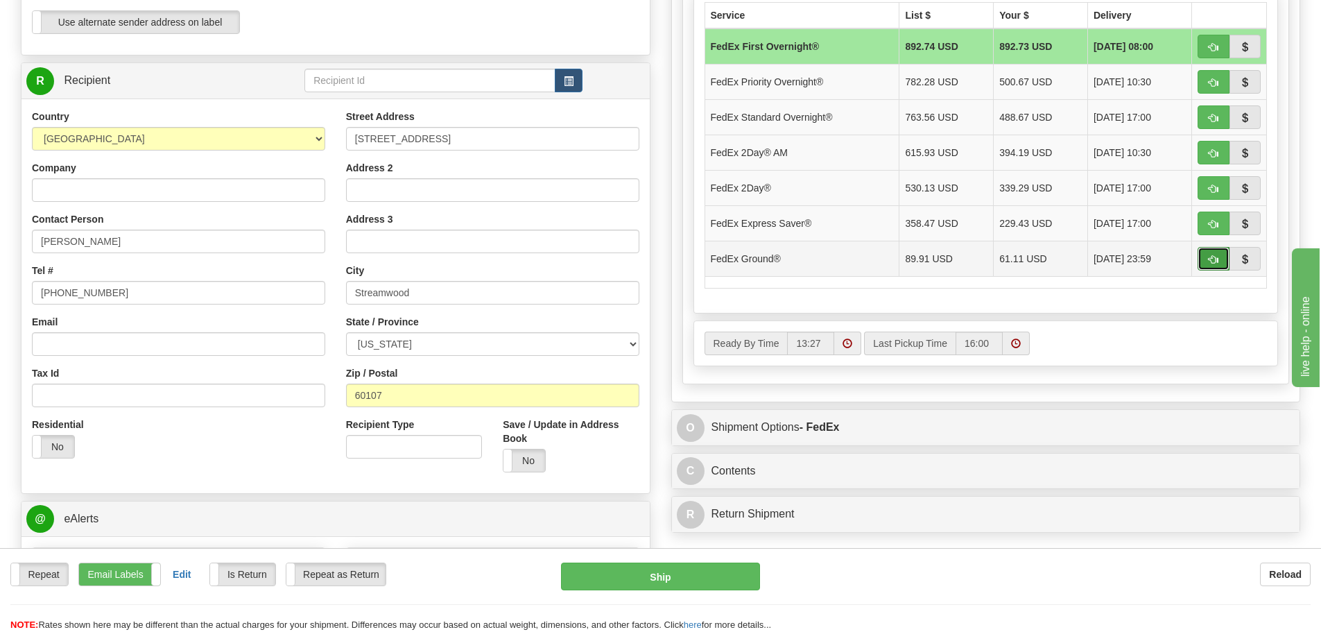
click at [1204, 256] on button "button" at bounding box center [1213, 259] width 32 height 24
type input "92"
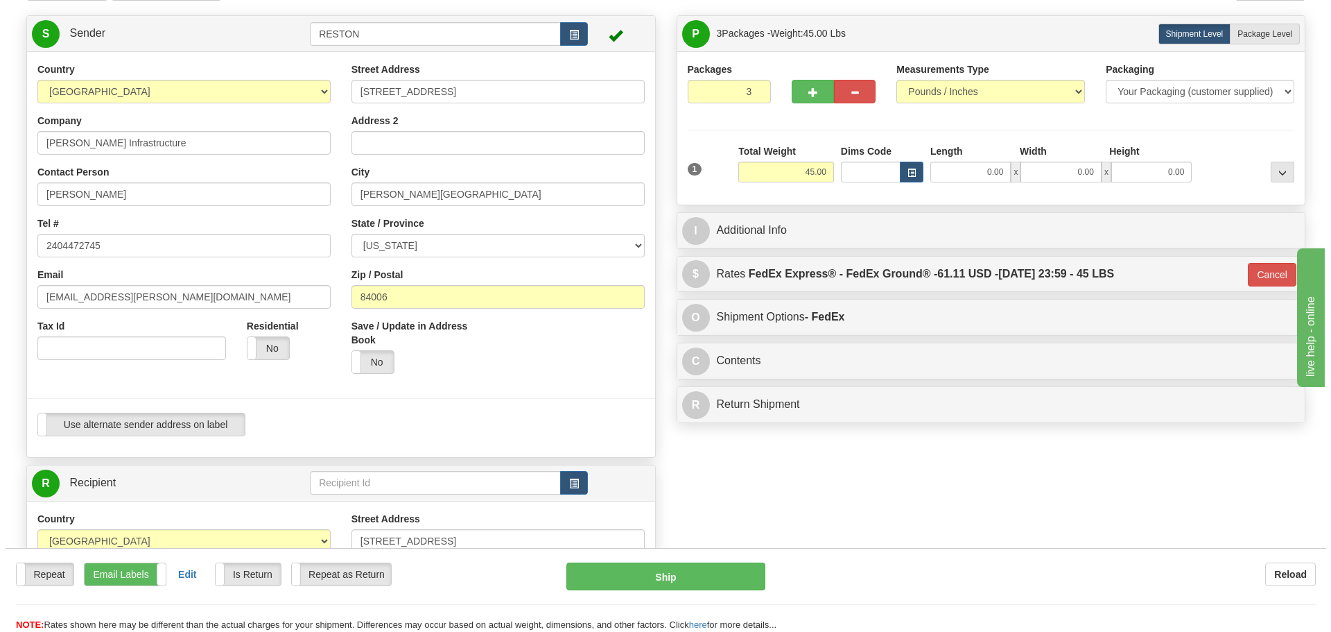
scroll to position [69, 0]
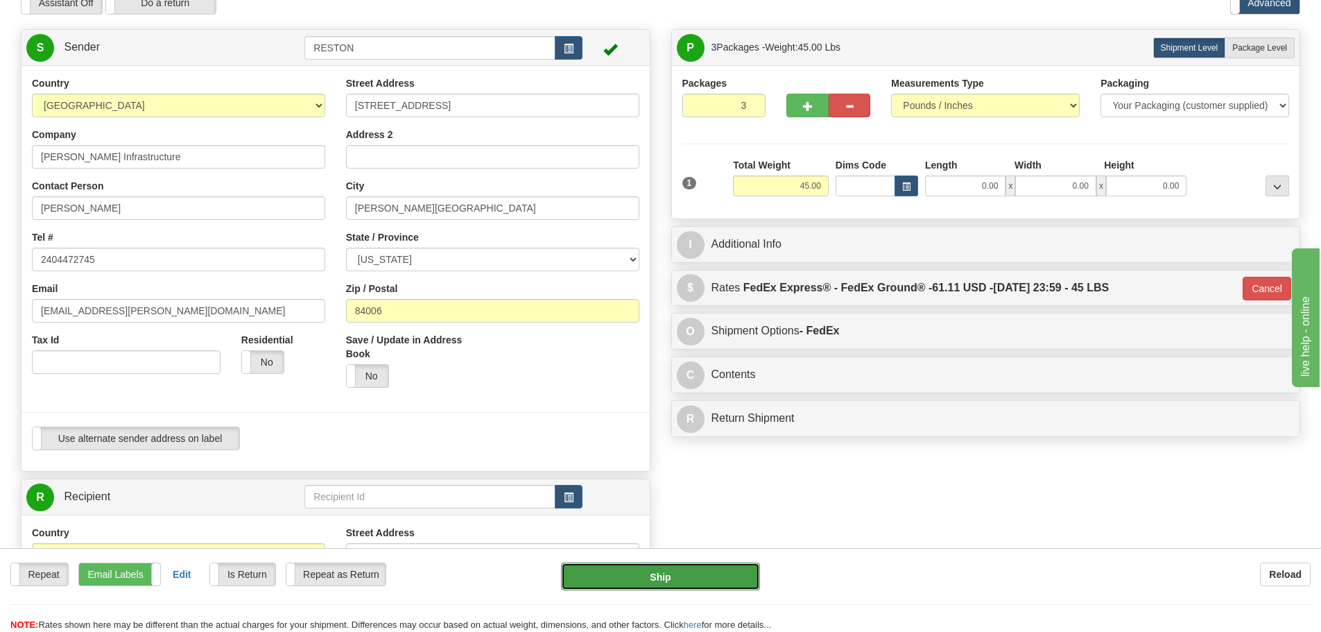
click at [672, 580] on button "Ship" at bounding box center [660, 576] width 199 height 28
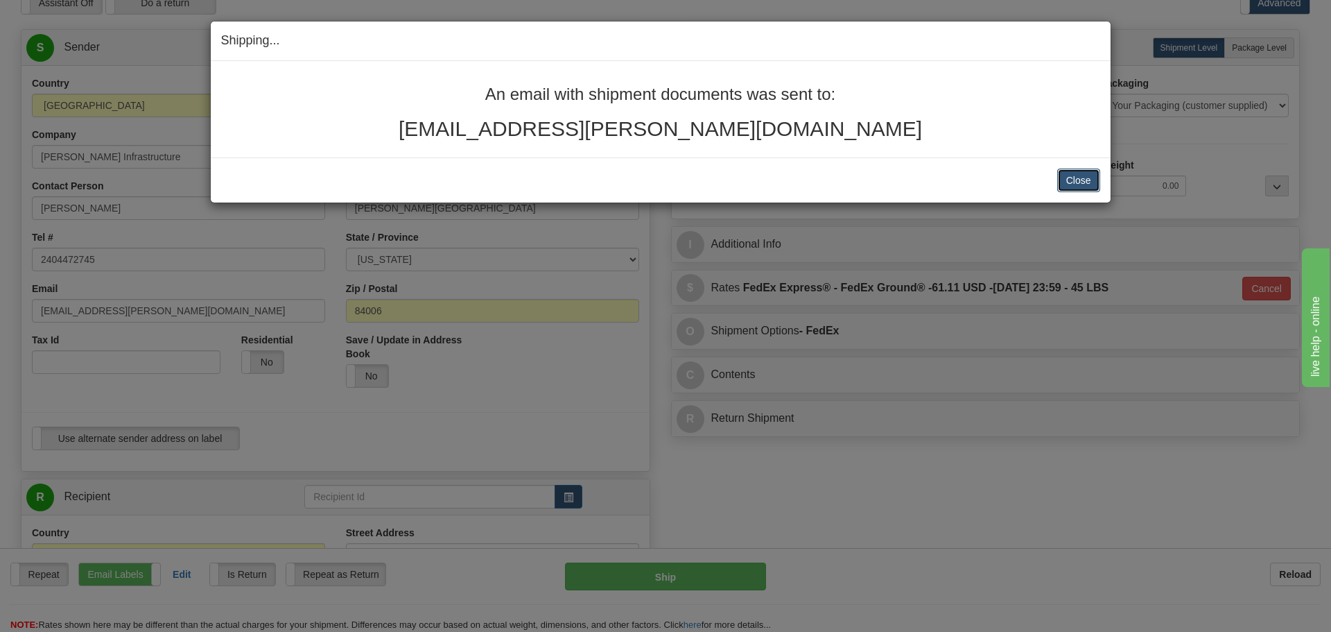
click at [1081, 185] on button "Close" at bounding box center [1078, 180] width 43 height 24
